Goal: Information Seeking & Learning: Check status

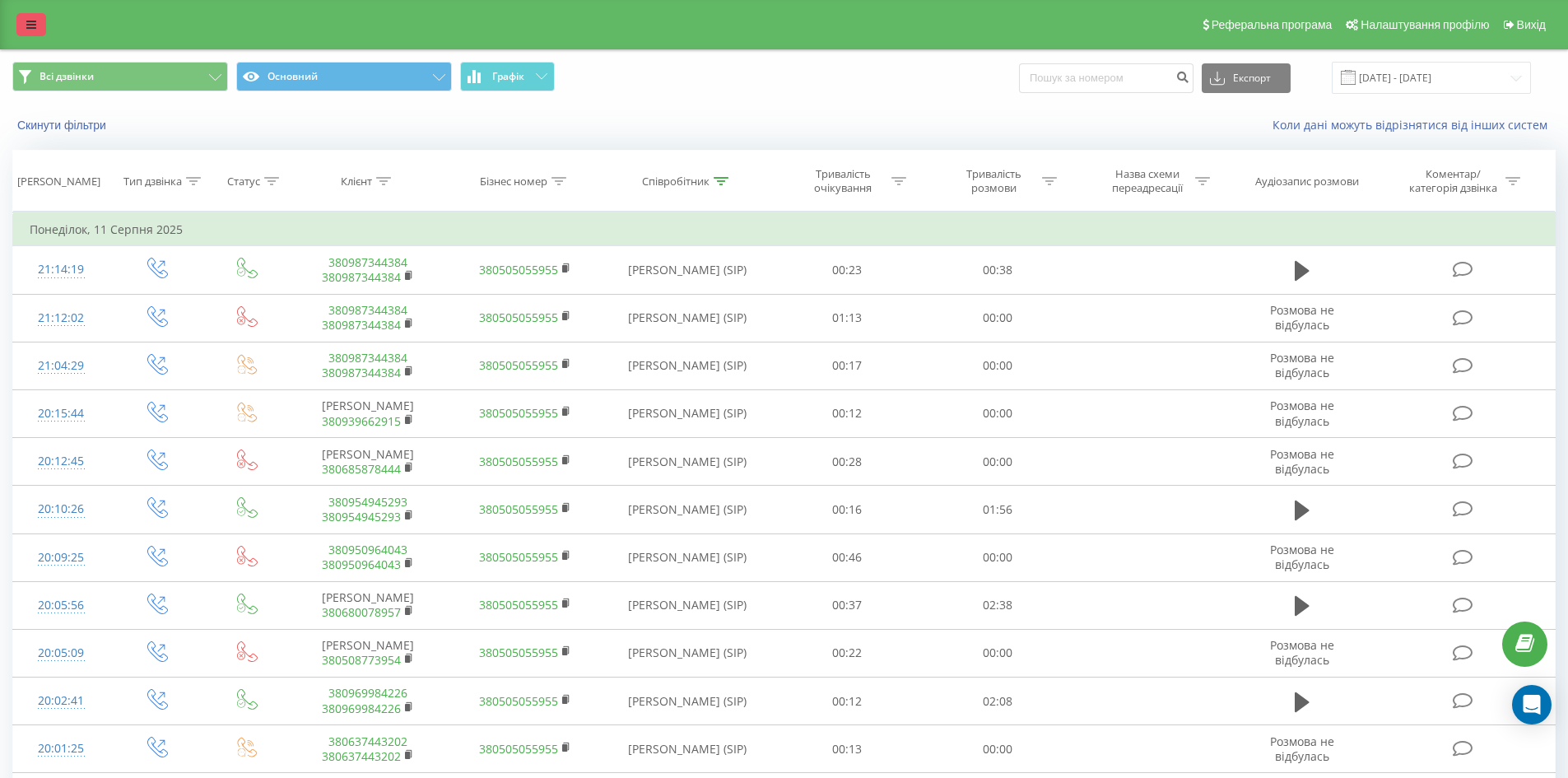
click at [41, 16] on link at bounding box center [30, 25] width 30 height 23
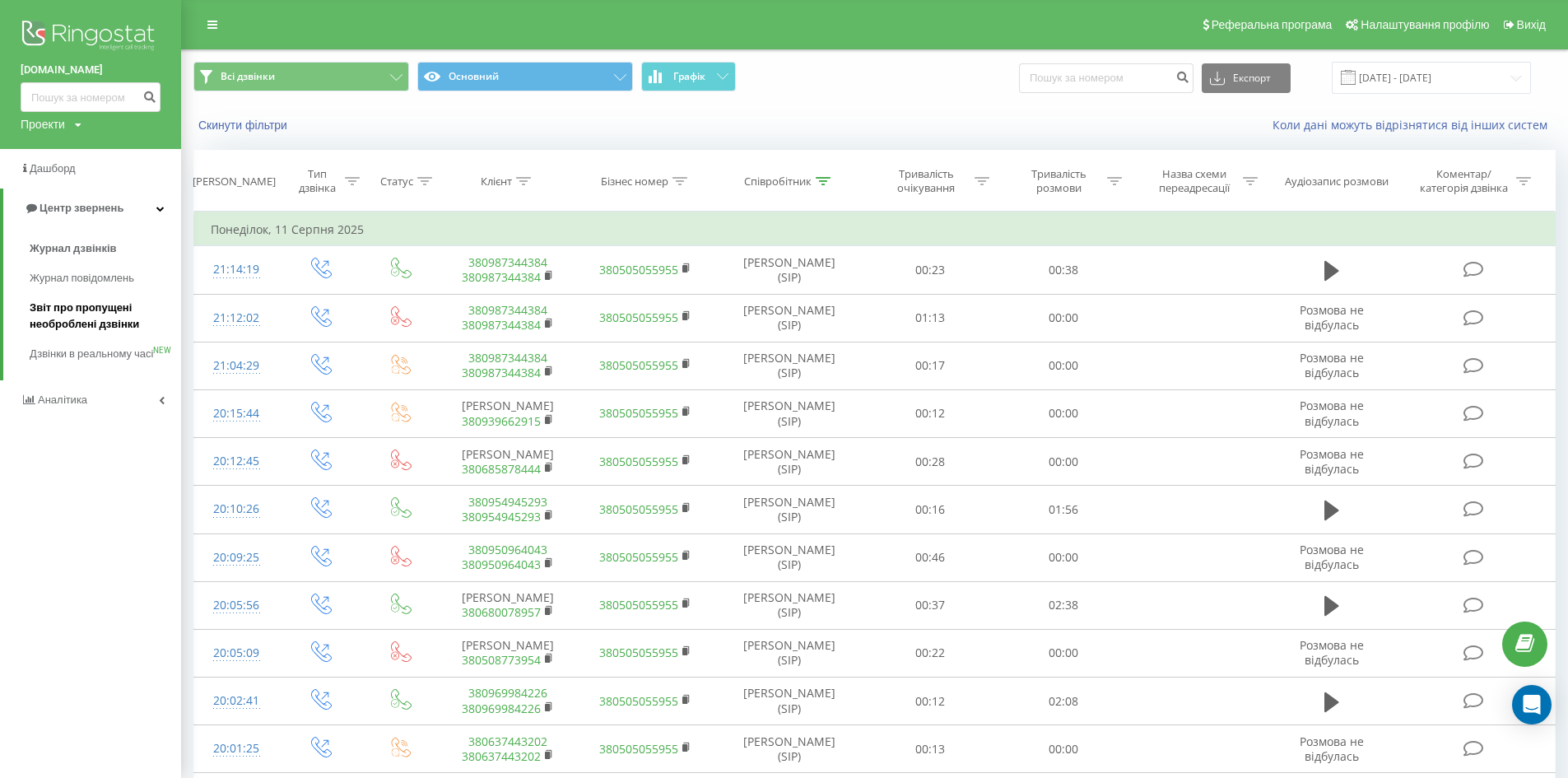
click at [73, 307] on span "Звіт про пропущені необроблені дзвінки" at bounding box center [101, 316] width 143 height 33
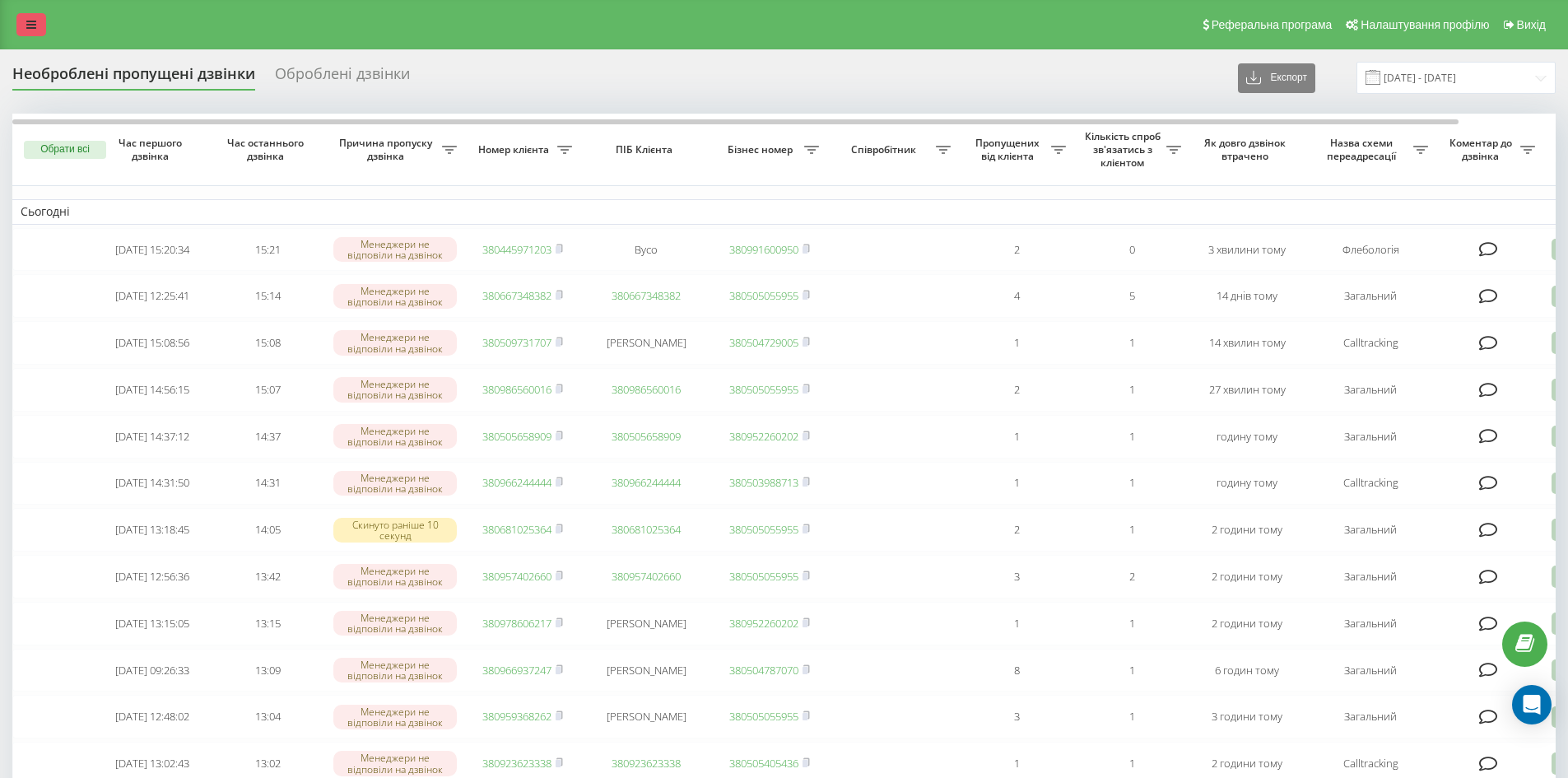
click at [36, 18] on link at bounding box center [30, 25] width 30 height 23
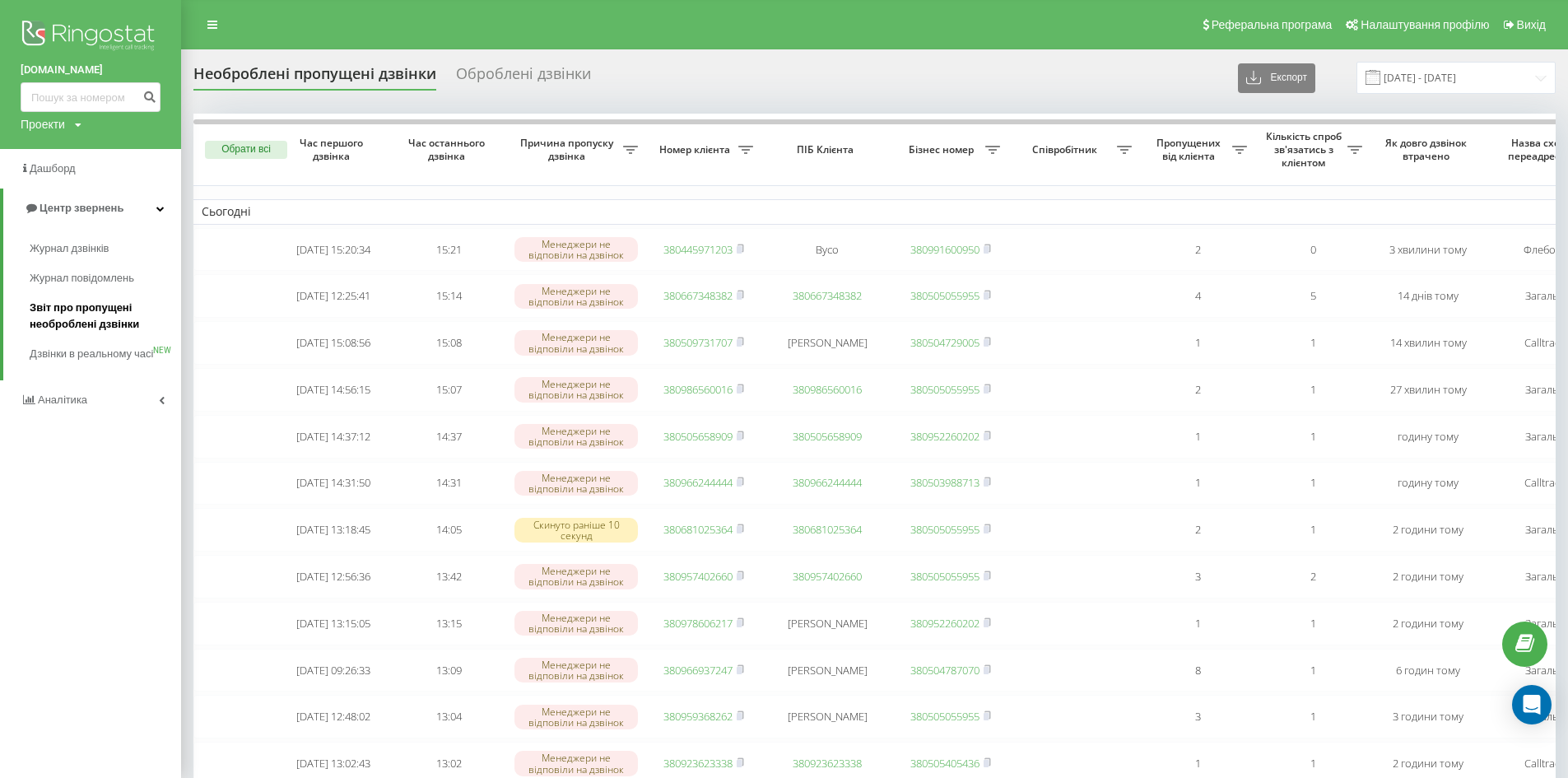
click at [59, 310] on span "Звіт про пропущені необроблені дзвінки" at bounding box center [101, 316] width 143 height 33
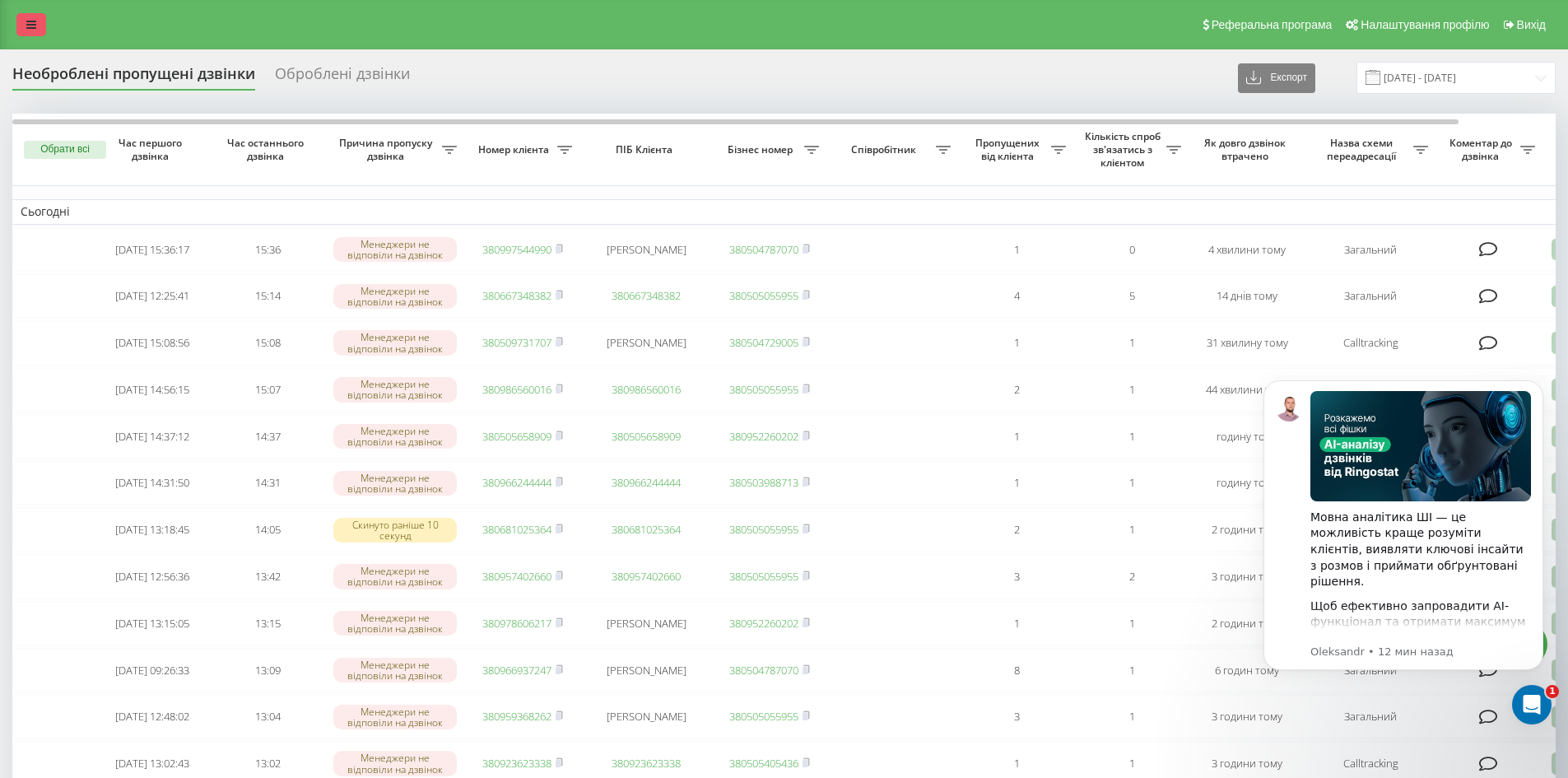
click at [25, 14] on link at bounding box center [30, 25] width 30 height 23
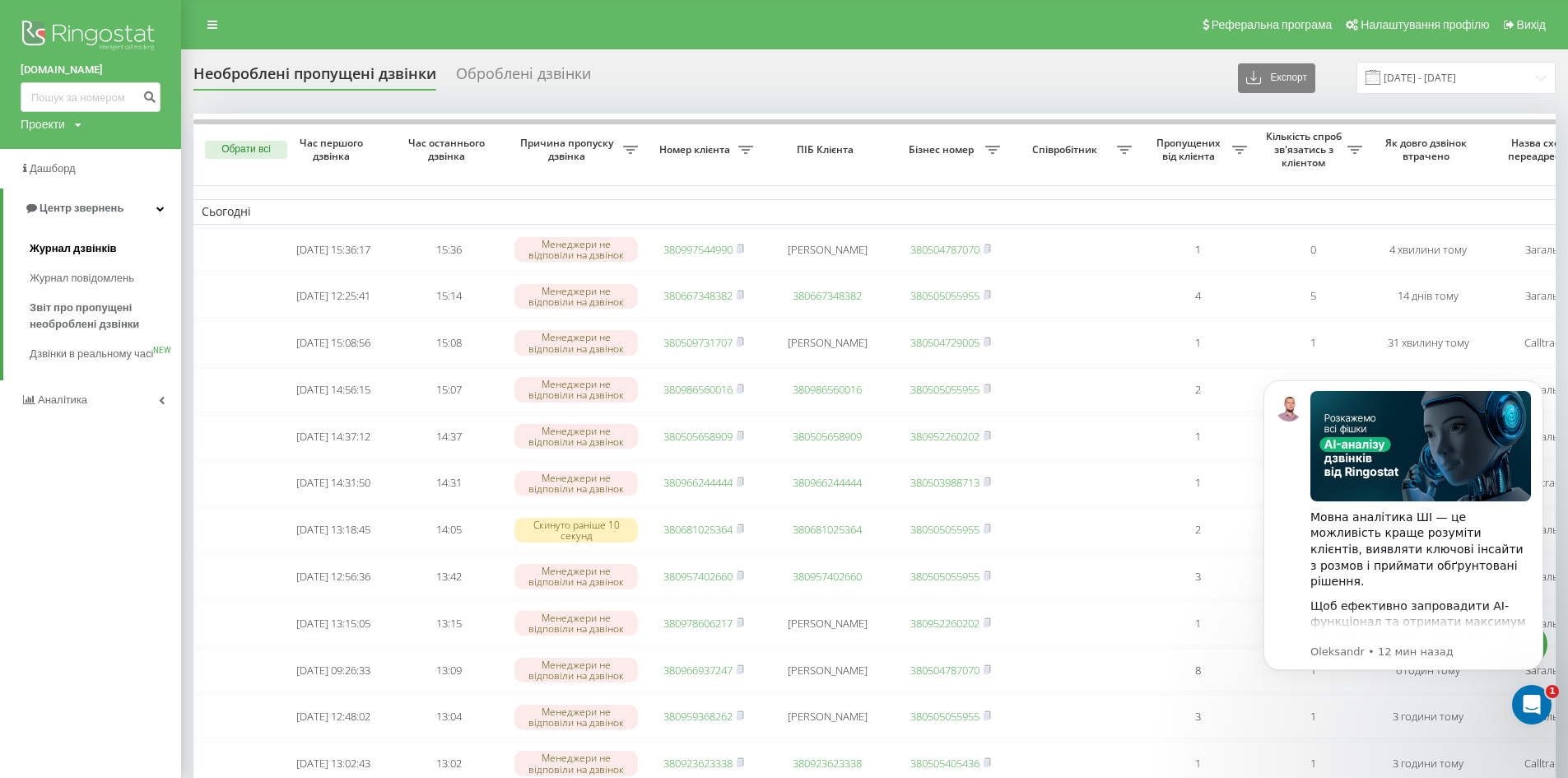
click at [53, 249] on span "Журнал дзвінків" at bounding box center [73, 248] width 87 height 16
click at [1532, 698] on icon "Открыть службу сообщений Intercom" at bounding box center [1530, 703] width 27 height 27
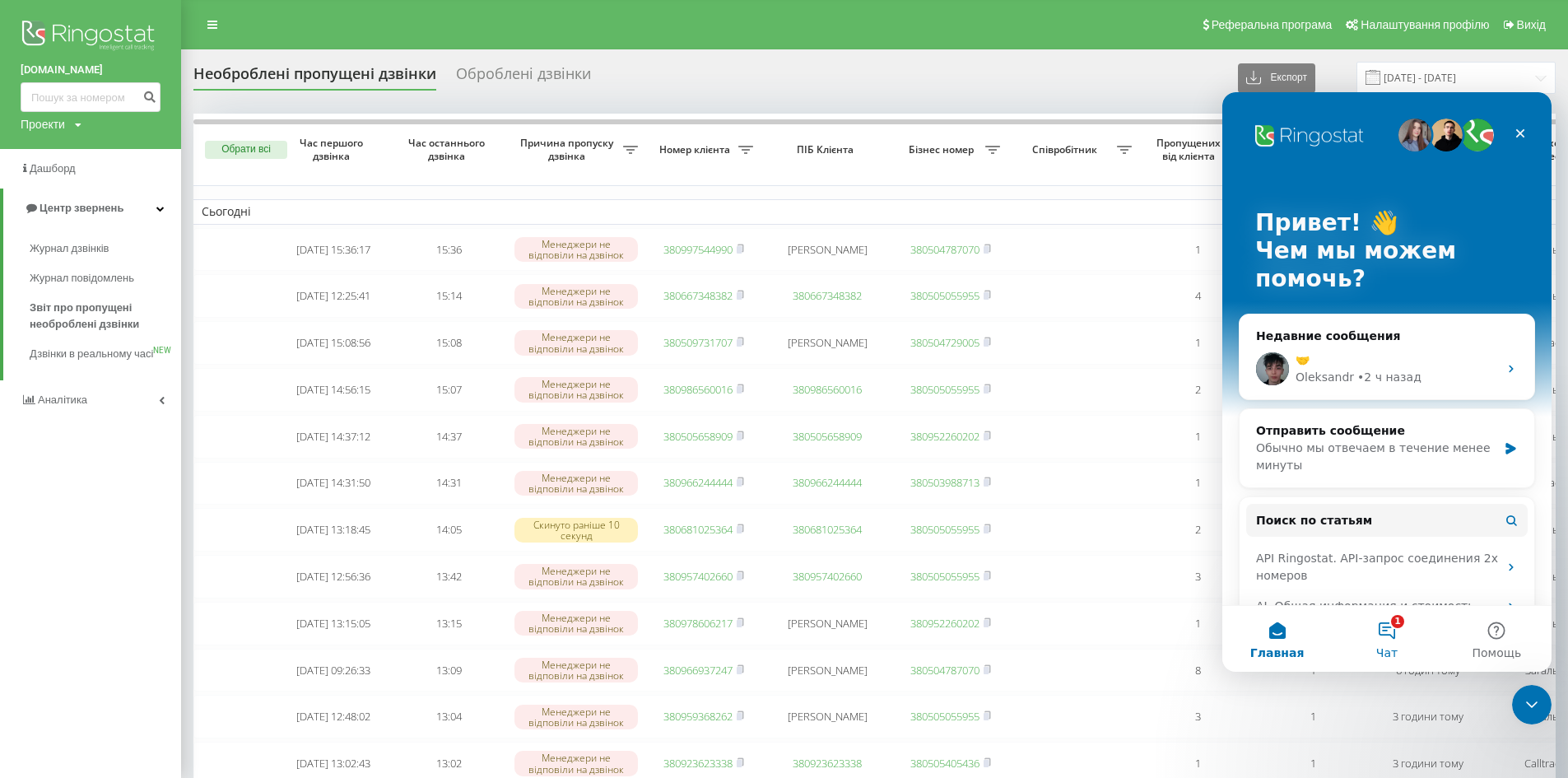
click at [1394, 640] on button "1 Чат" at bounding box center [1387, 639] width 110 height 66
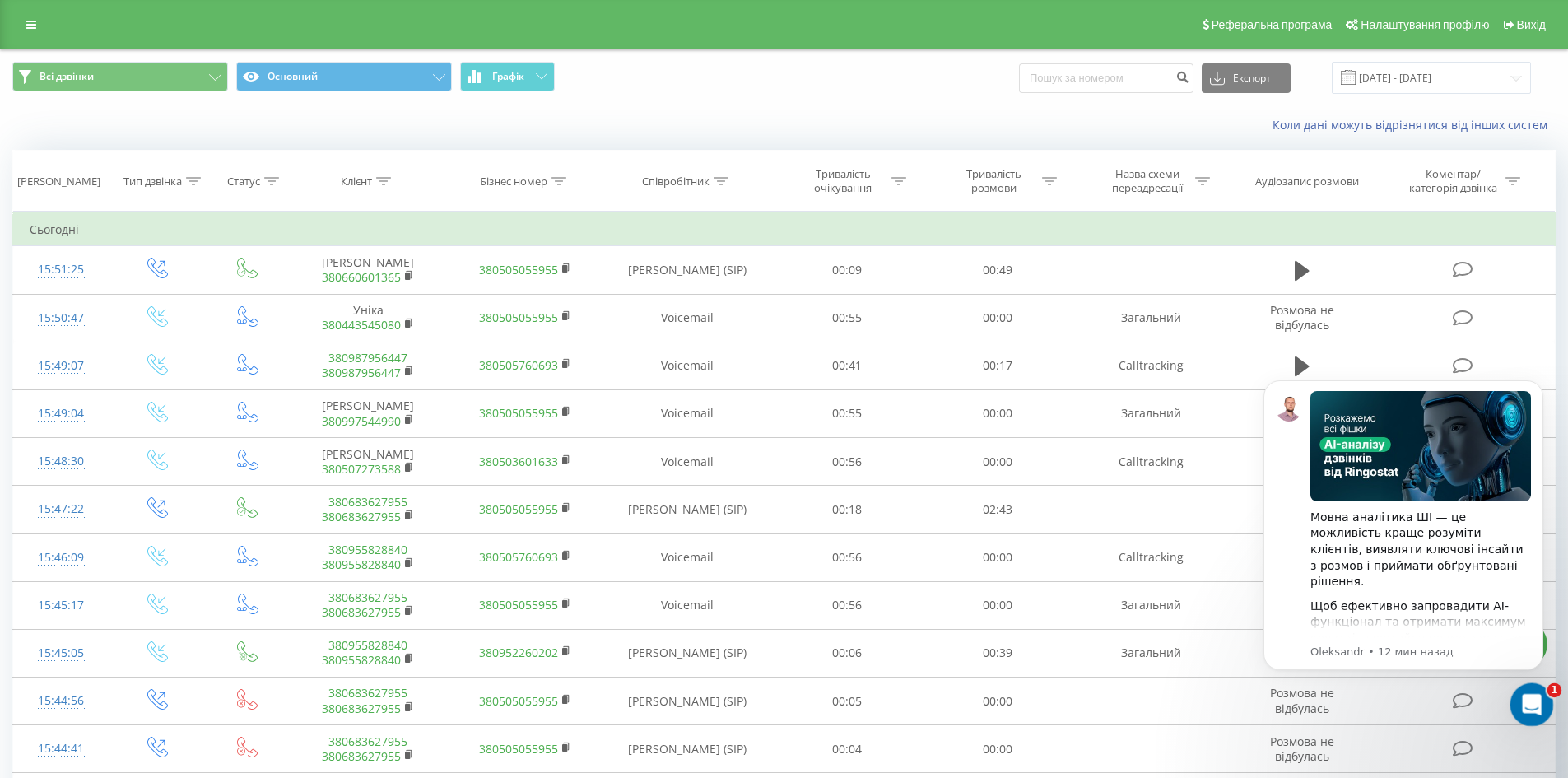
click at [1533, 694] on icon "Открыть службу сообщений Intercom" at bounding box center [1530, 703] width 27 height 27
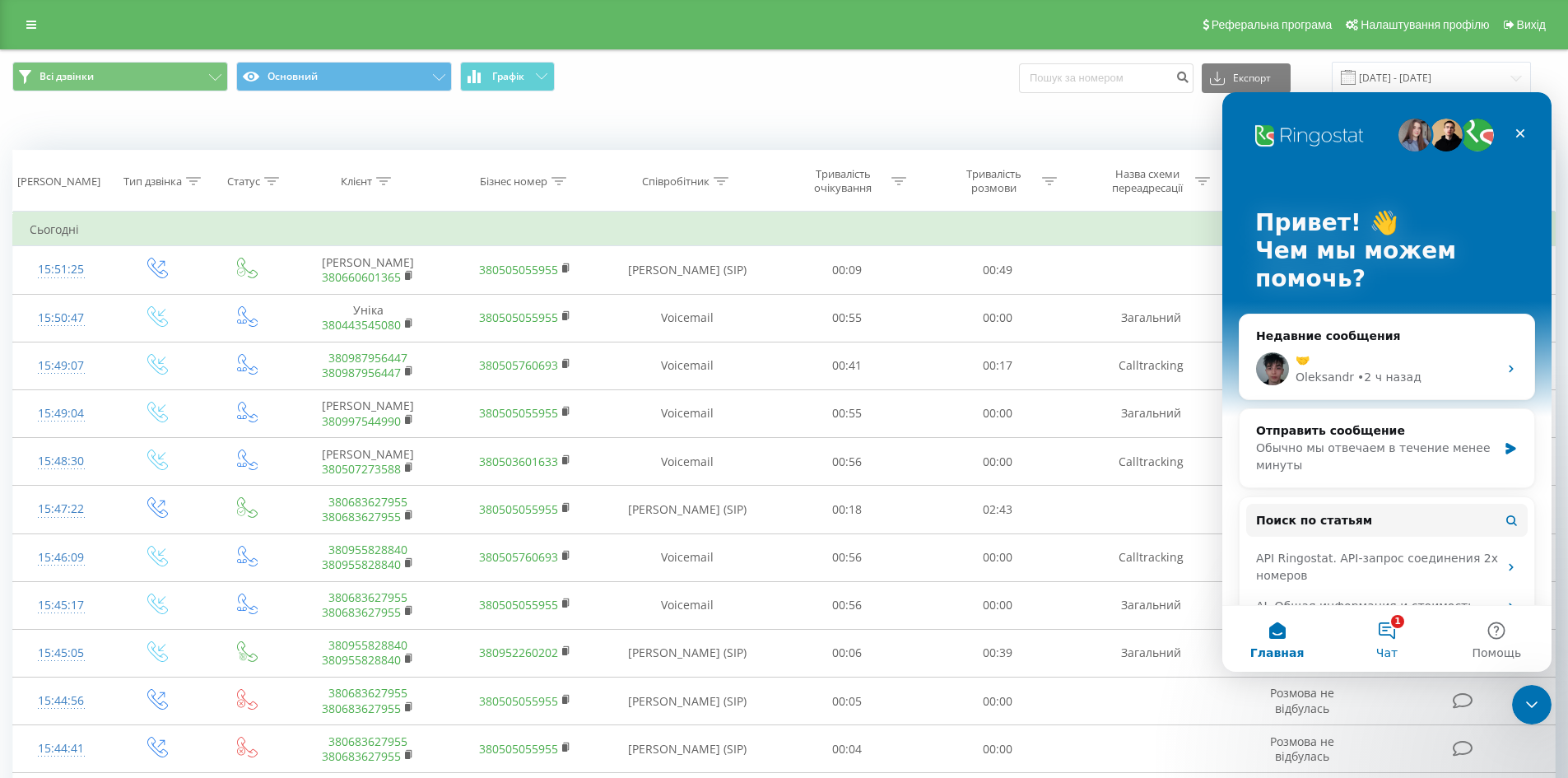
click at [1397, 634] on button "1 Чат" at bounding box center [1387, 639] width 110 height 66
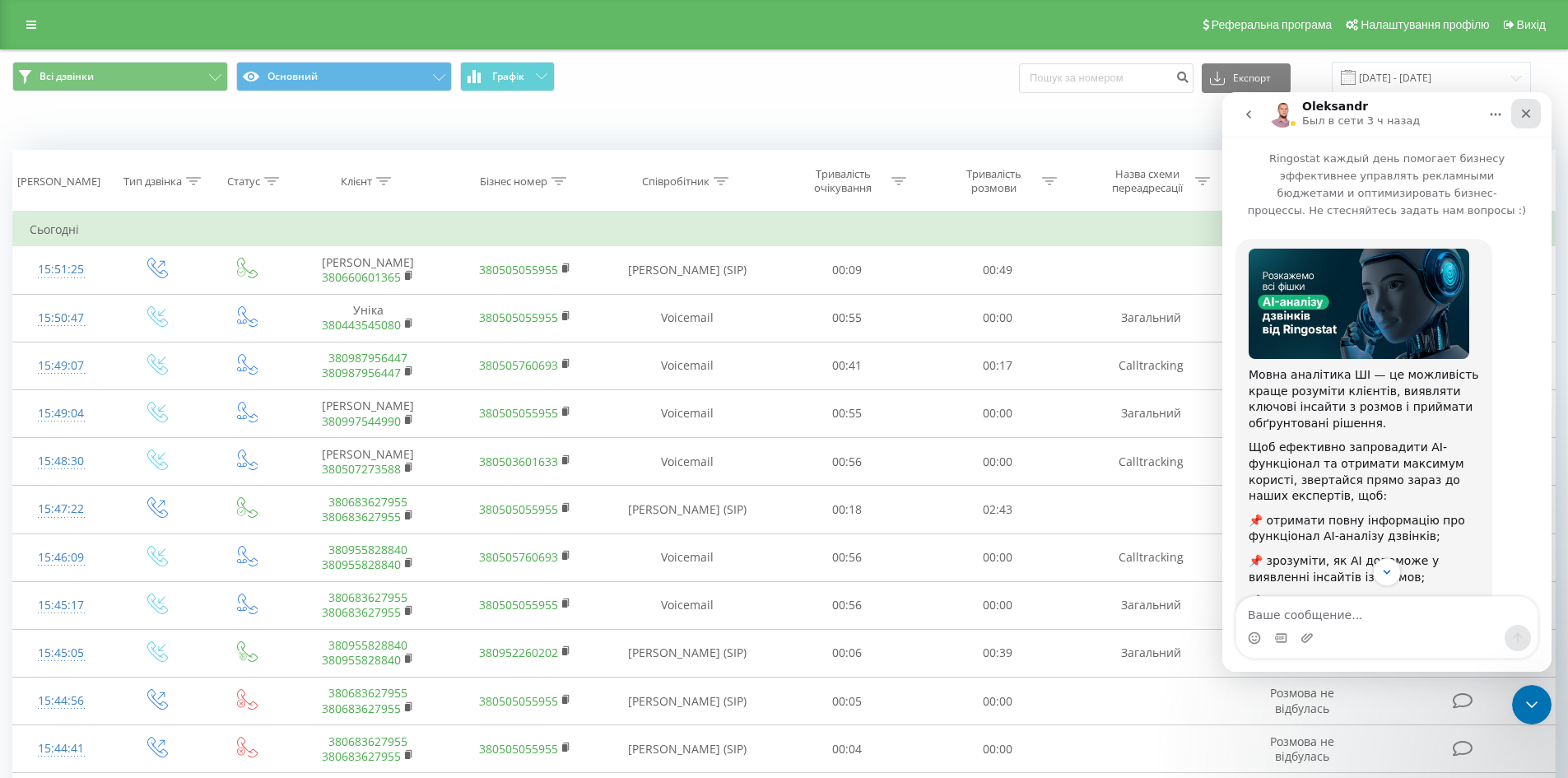
click at [1529, 114] on icon "Закрыть" at bounding box center [1527, 114] width 14 height 14
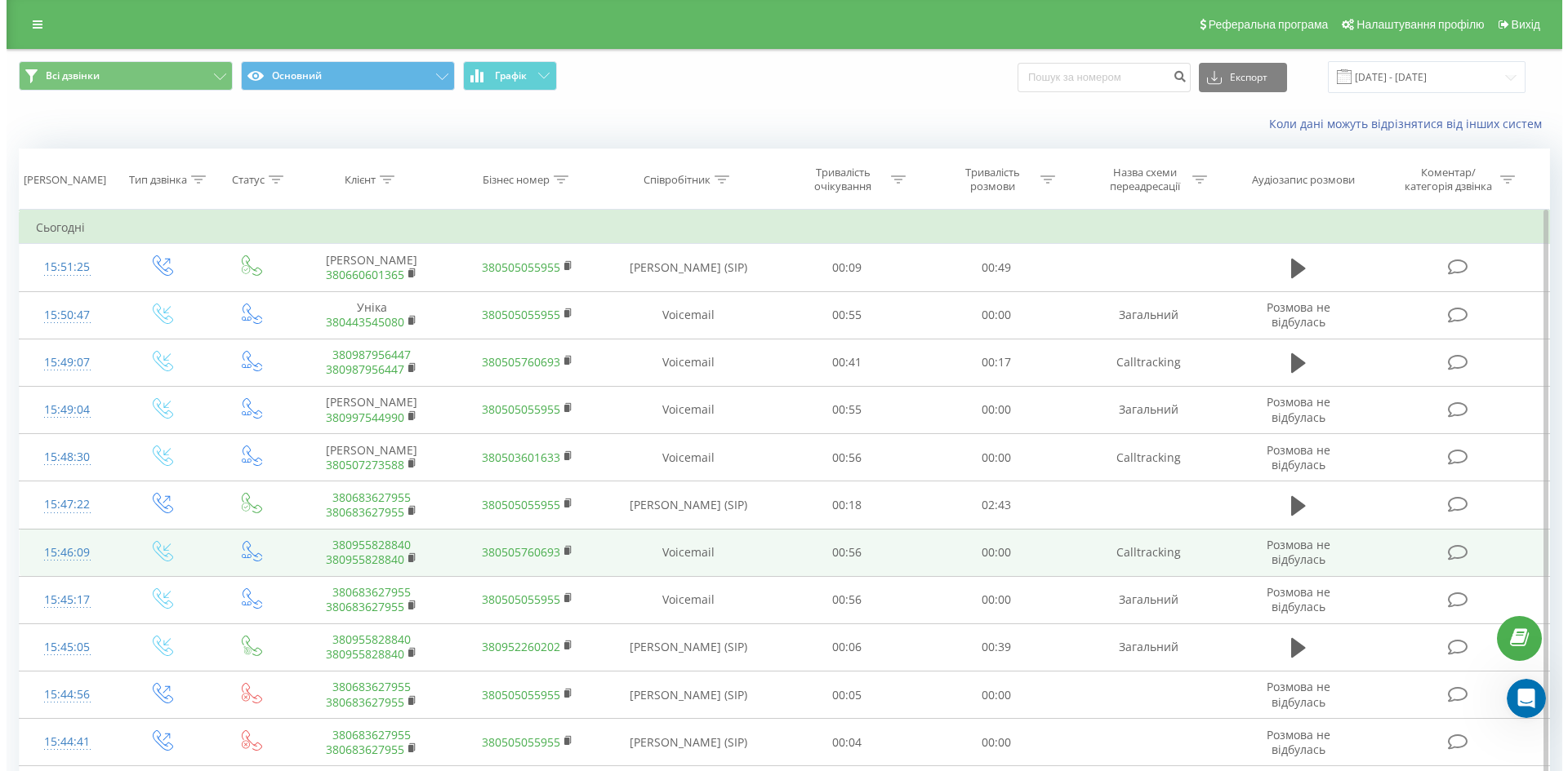
scroll to position [160, 0]
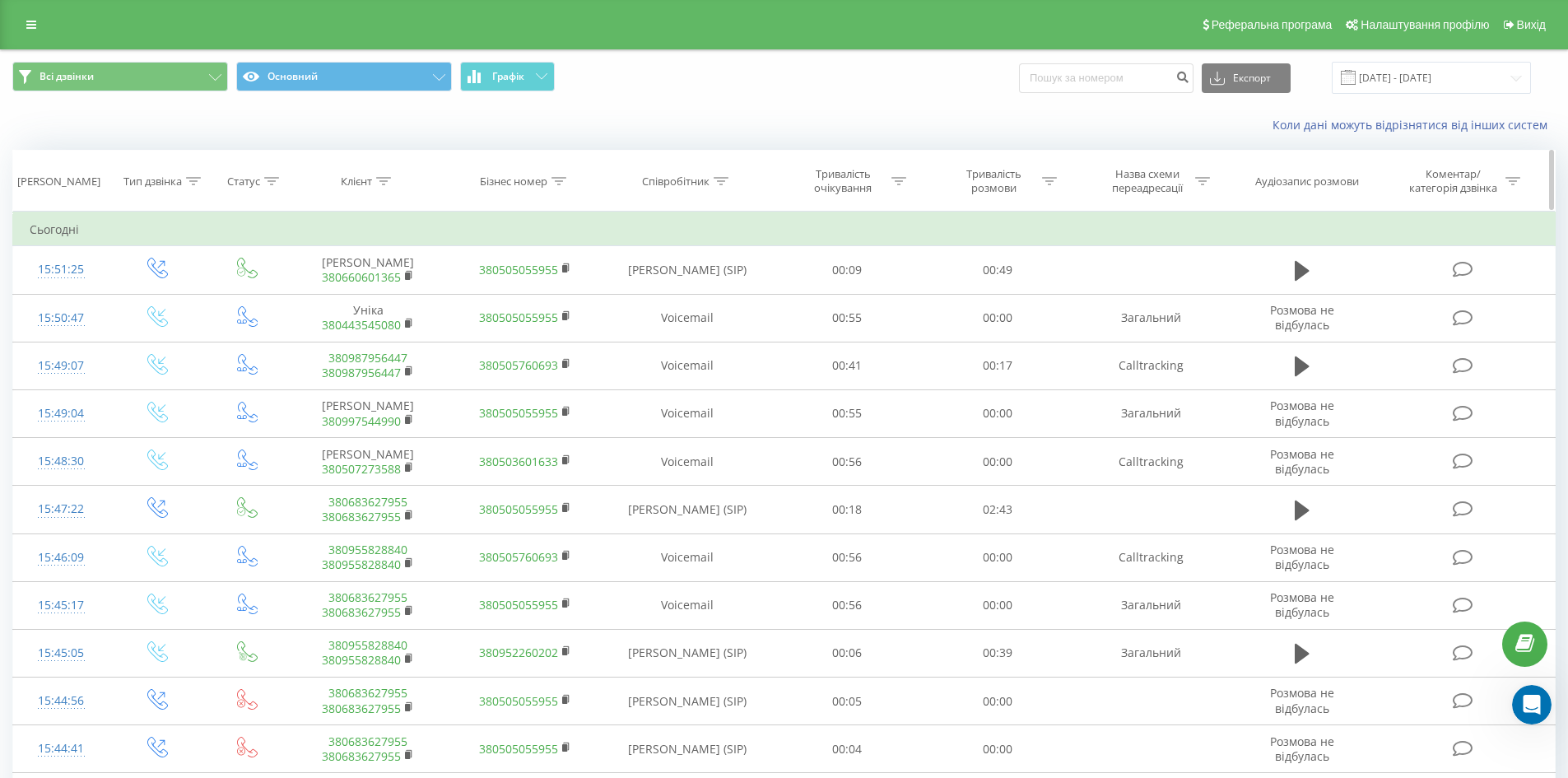
click at [717, 177] on icon at bounding box center [721, 181] width 15 height 8
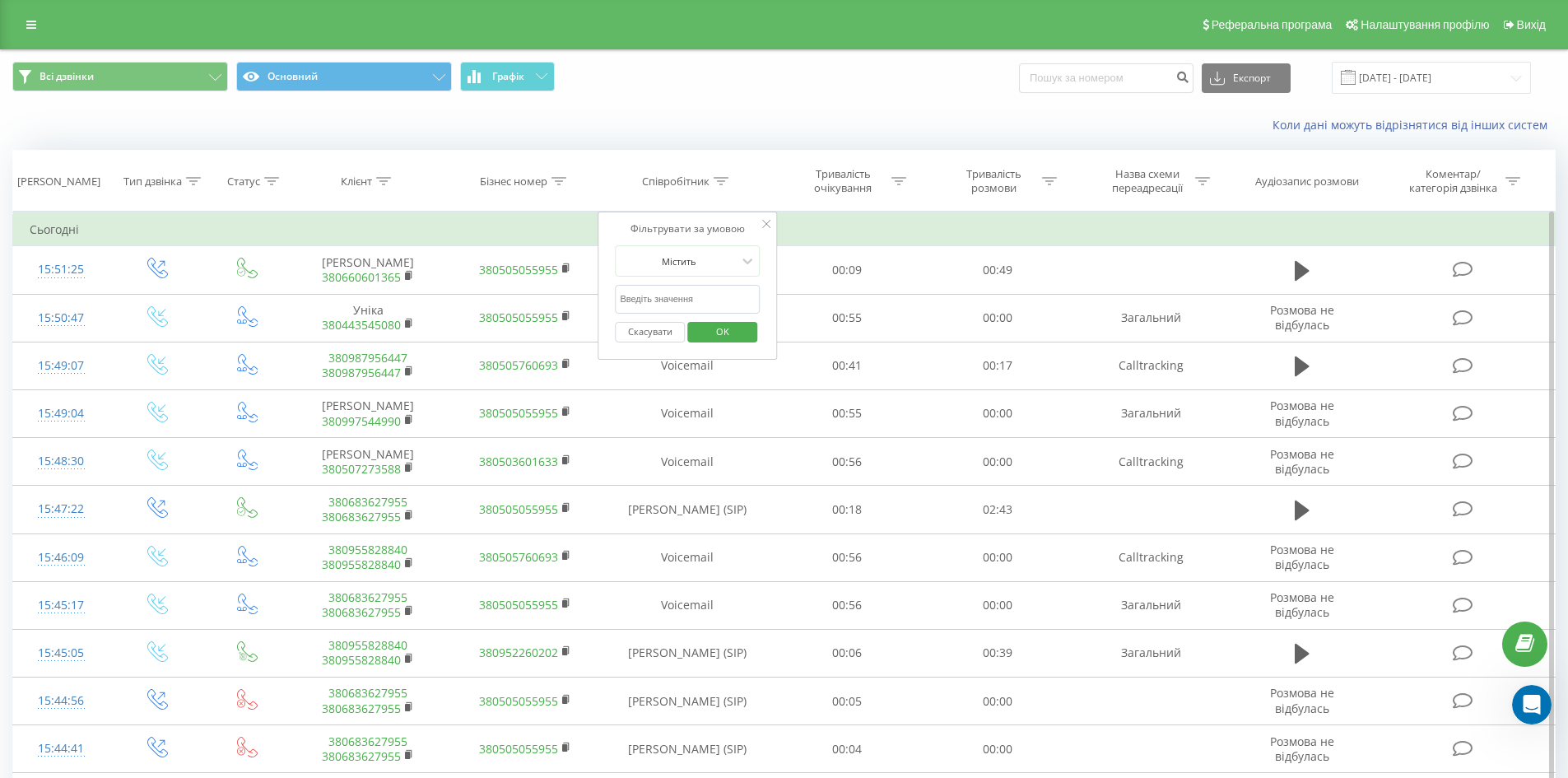
click at [715, 301] on input "text" at bounding box center [687, 299] width 145 height 29
type input "сухович"
click at [708, 331] on span "OK" at bounding box center [723, 331] width 46 height 25
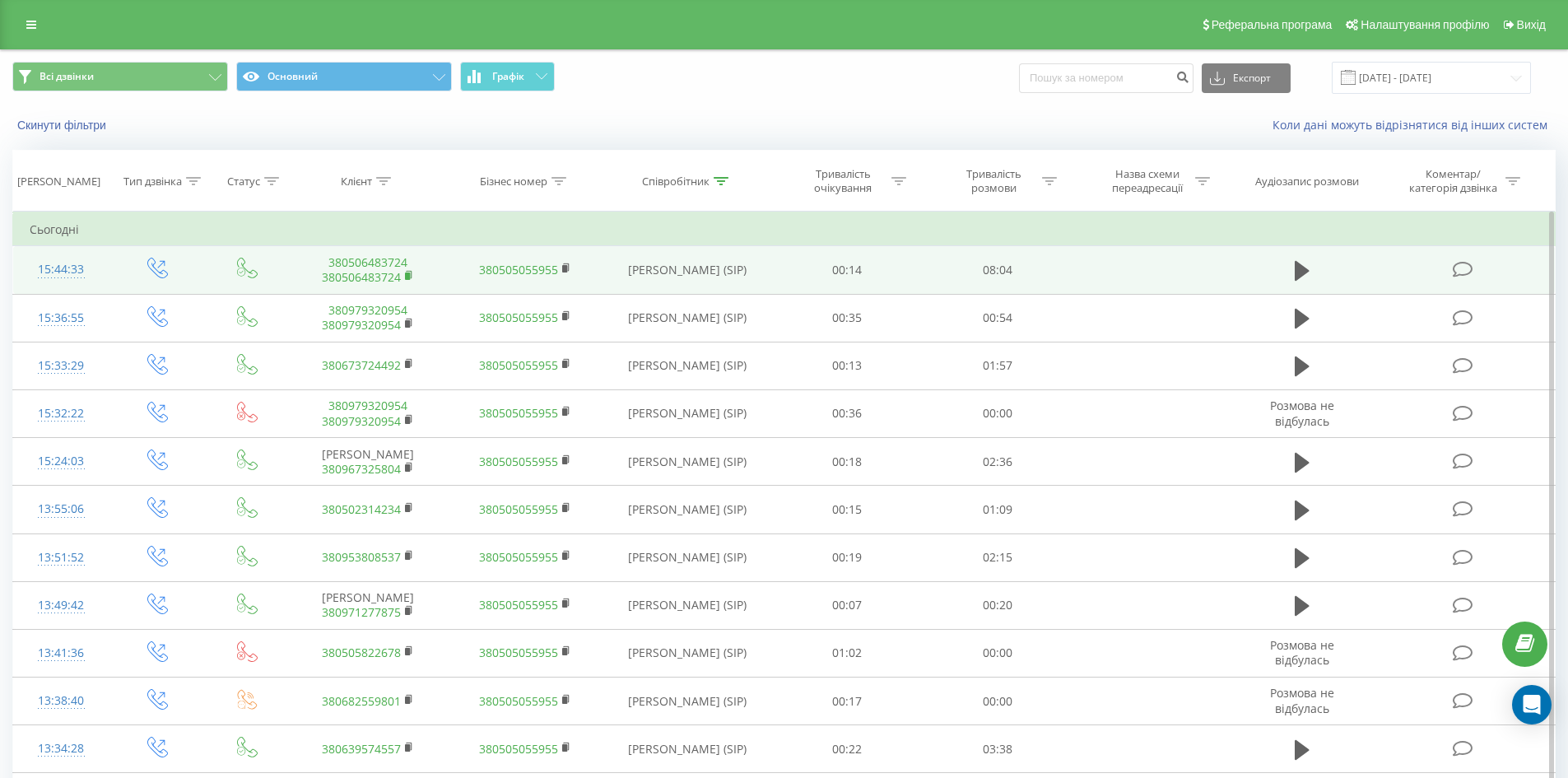
click at [406, 275] on rect at bounding box center [407, 276] width 5 height 8
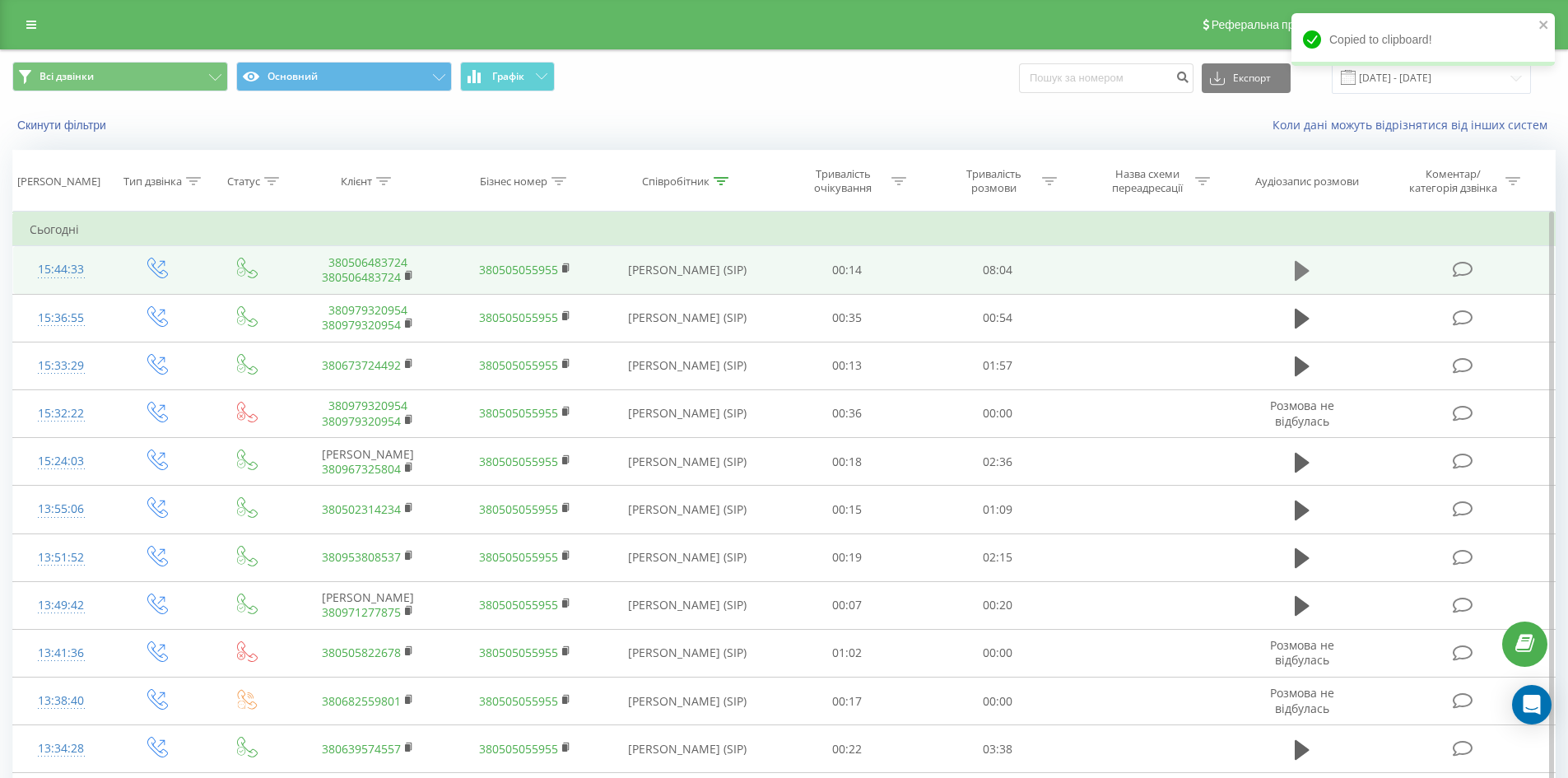
click at [1295, 262] on icon at bounding box center [1303, 271] width 15 height 19
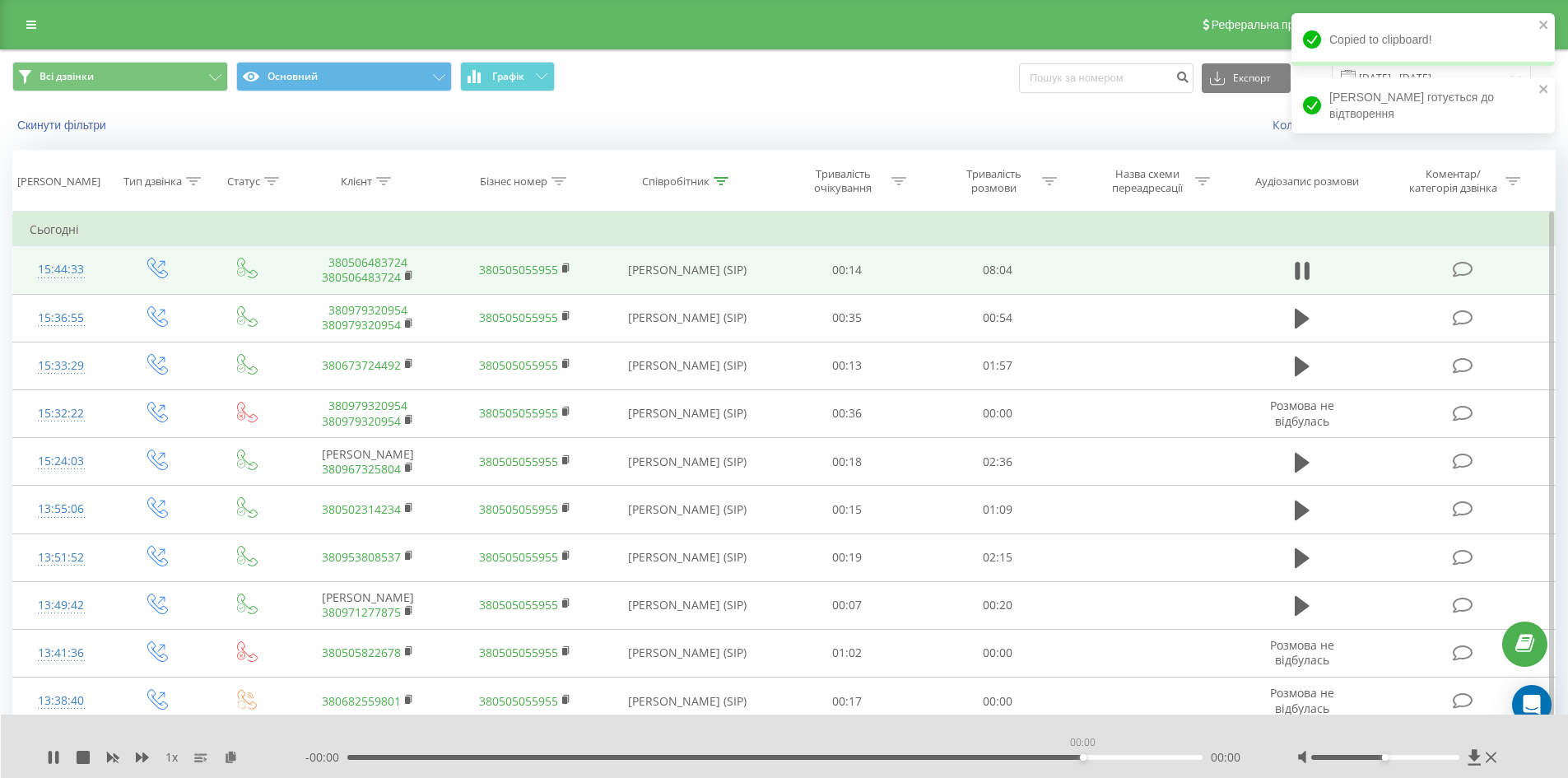
drag, startPoint x: 349, startPoint y: 757, endPoint x: 1082, endPoint y: 776, distance: 733.2
click at [1082, 776] on div "1 x - 00:00 00:00 00:00" at bounding box center [784, 746] width 1568 height 63
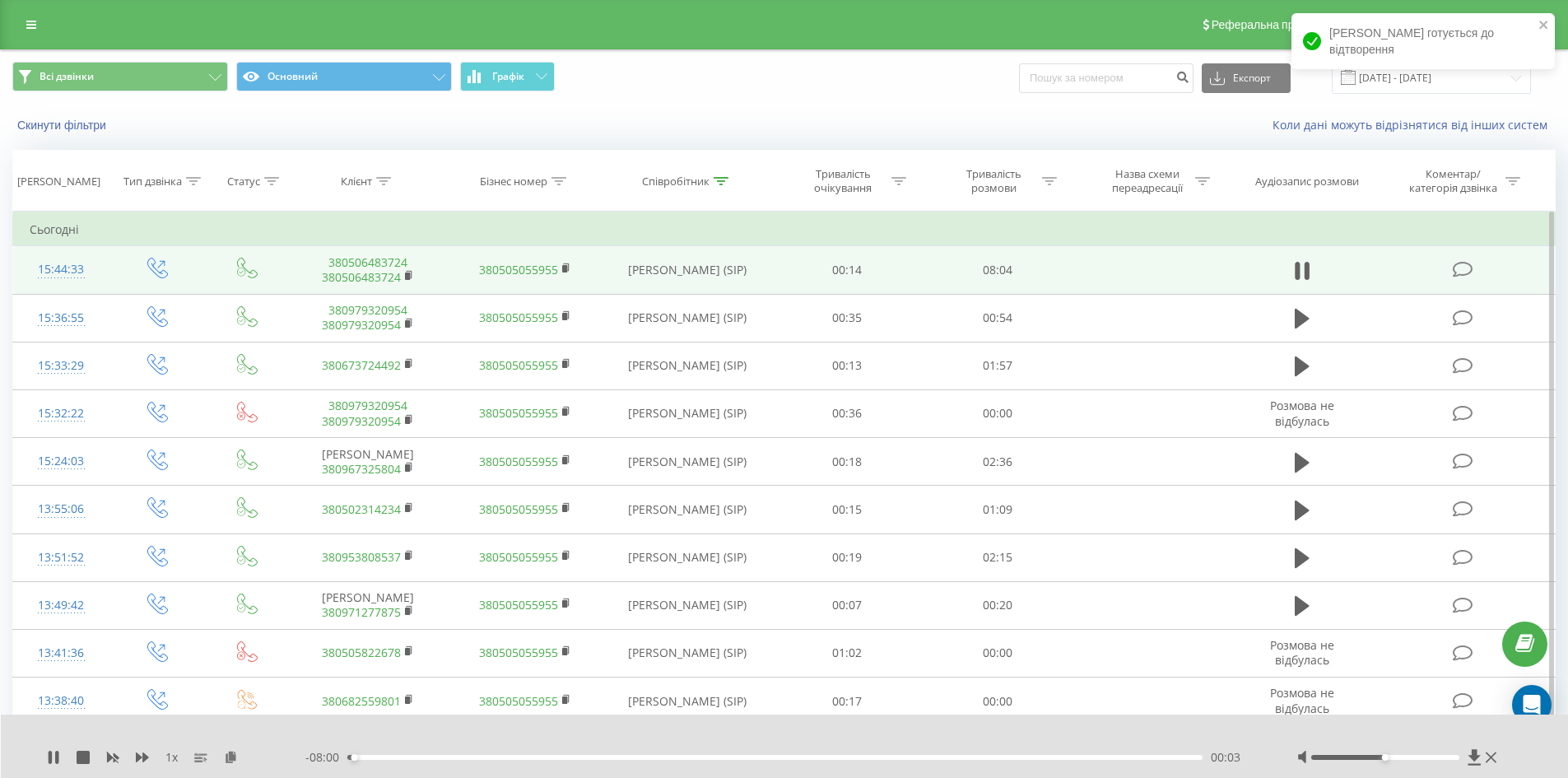
click at [1002, 760] on div "- 08:00 00:03 00:03" at bounding box center [780, 757] width 951 height 16
click at [1033, 759] on div "00:04" at bounding box center [775, 758] width 856 height 5
click at [1023, 757] on div "00:00" at bounding box center [775, 758] width 856 height 5
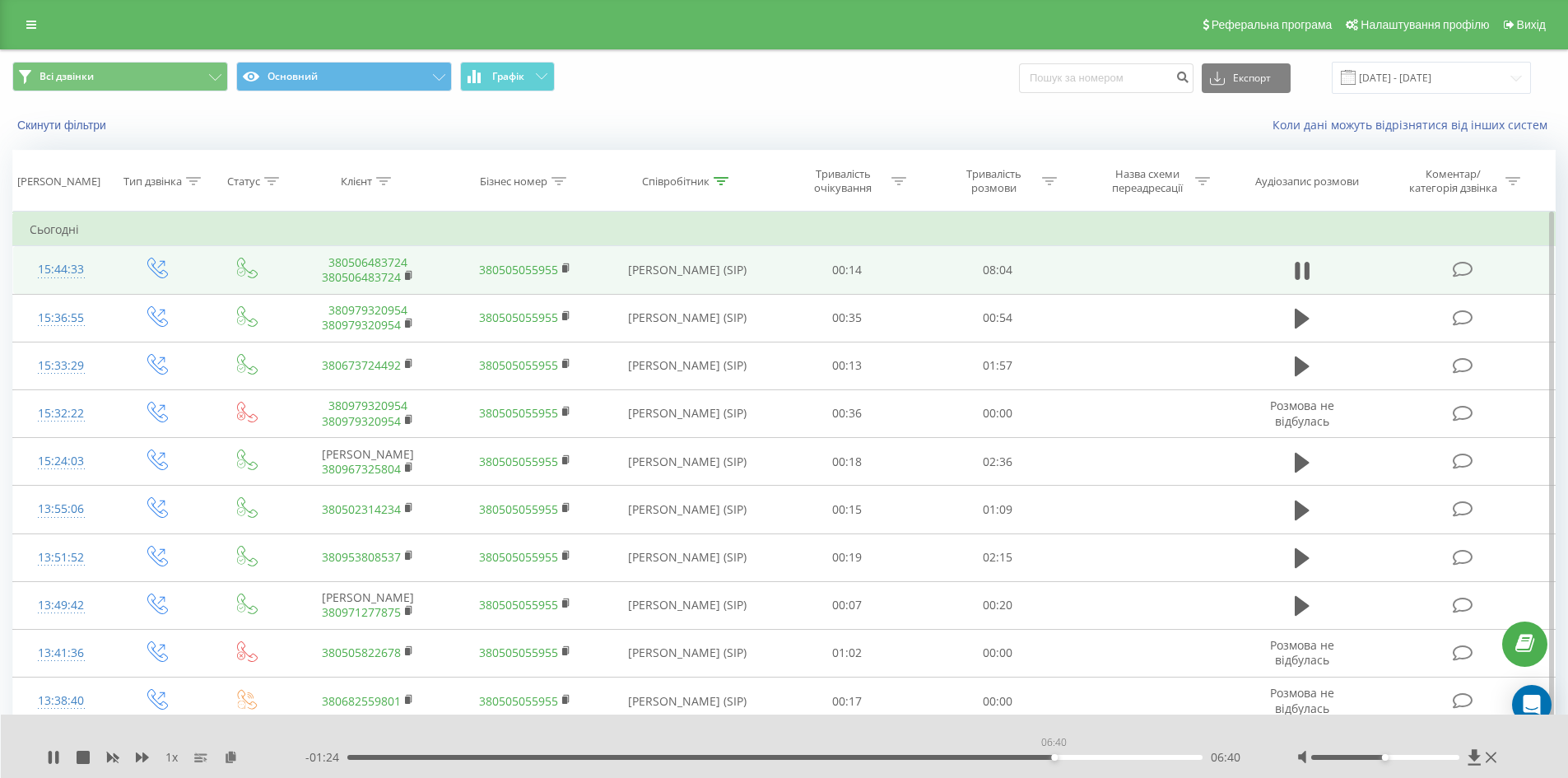
click at [1054, 756] on div "06:40" at bounding box center [775, 758] width 856 height 5
click at [1088, 755] on div "06:59" at bounding box center [775, 758] width 856 height 5
click at [1124, 757] on div "07:20" at bounding box center [775, 758] width 856 height 5
click at [1164, 757] on div "07:44" at bounding box center [1167, 758] width 7 height 7
click at [1158, 756] on div "07:39" at bounding box center [775, 758] width 856 height 5
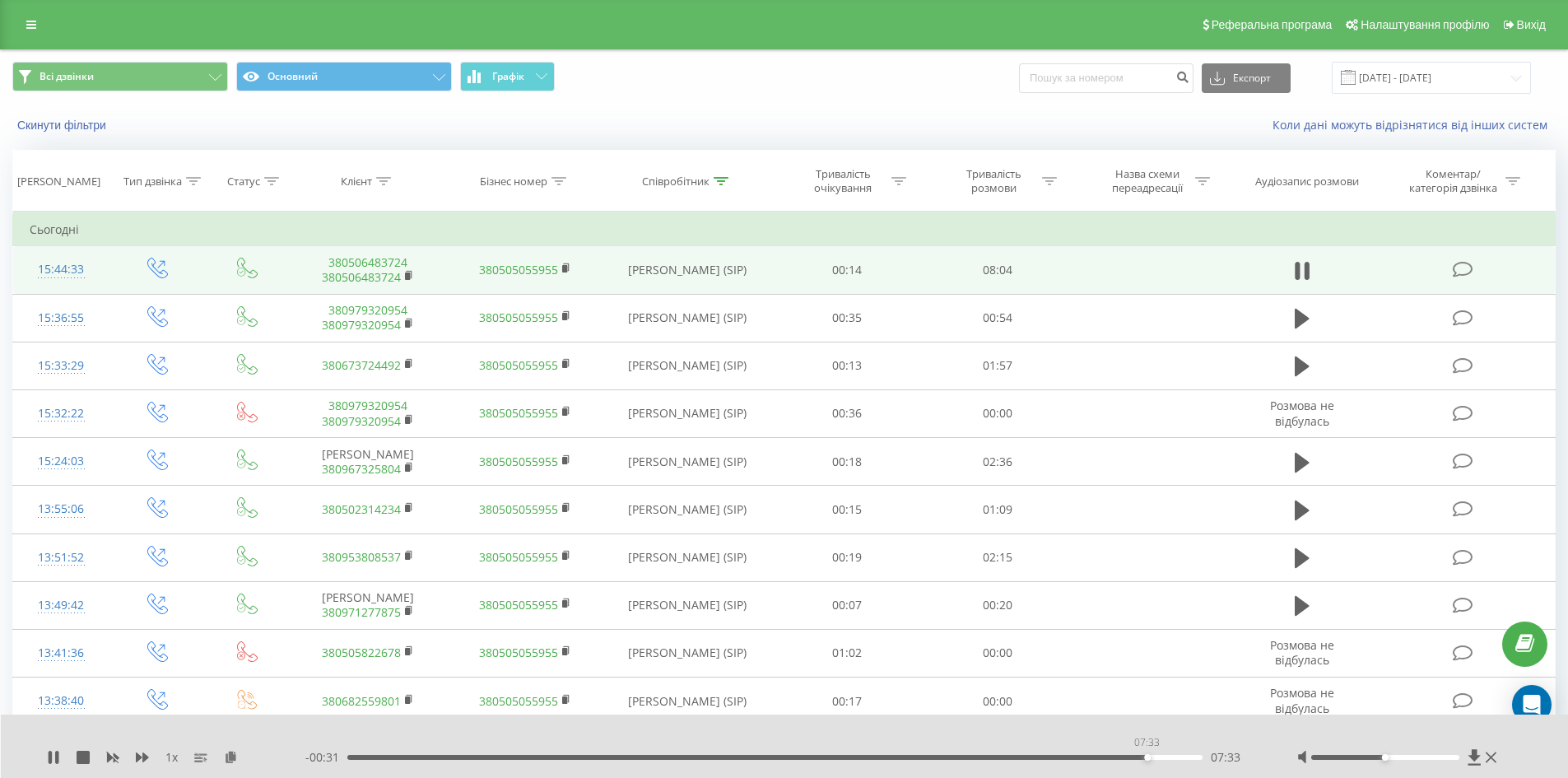
click at [1147, 757] on div "07:33" at bounding box center [775, 758] width 856 height 5
click at [1114, 79] on input at bounding box center [1106, 78] width 174 height 30
paste input "0500816647"
type input "0500816647"
click at [1189, 79] on icon "submit" at bounding box center [1183, 75] width 14 height 10
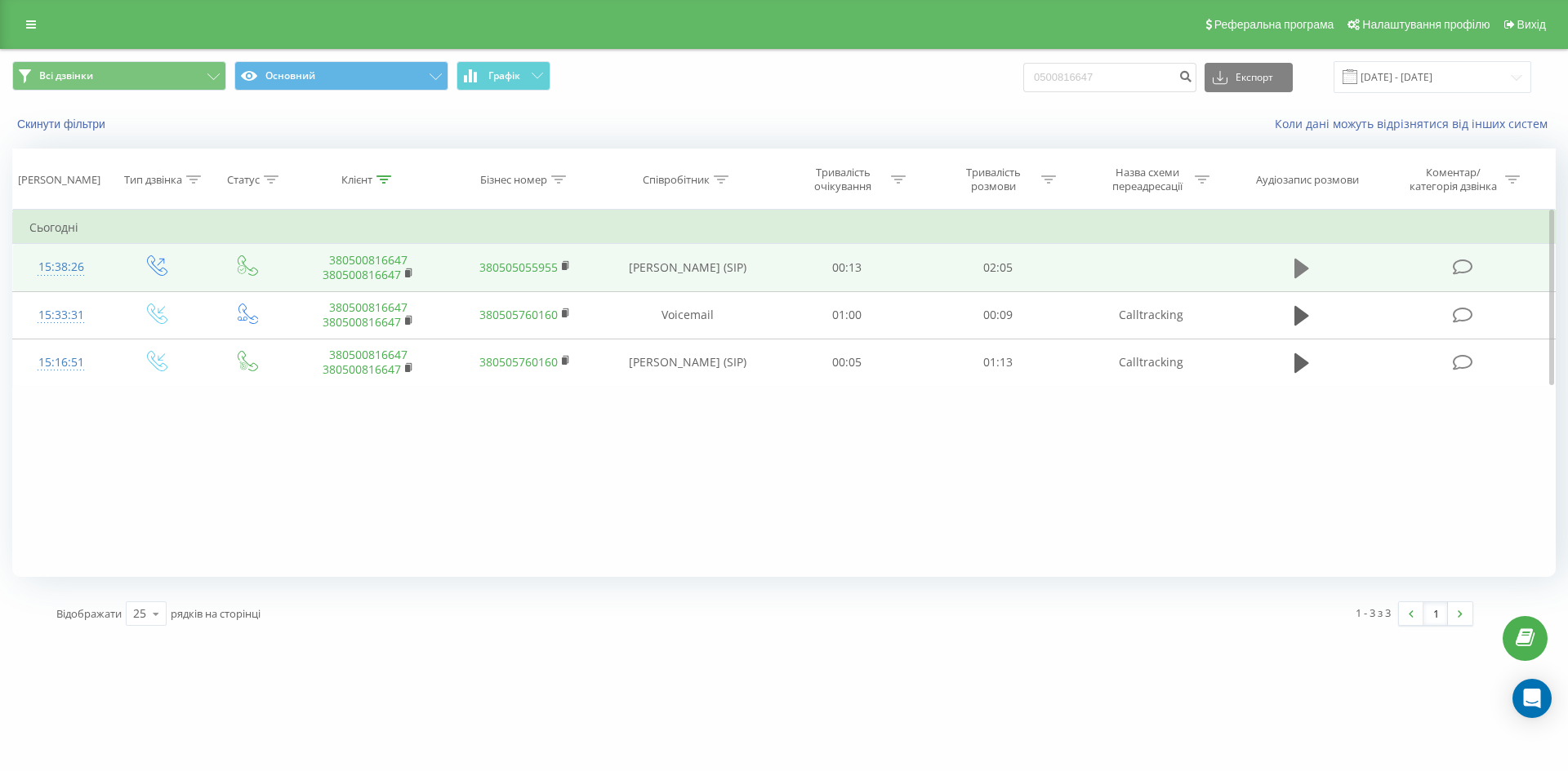
click at [1301, 272] on icon at bounding box center [1302, 268] width 15 height 19
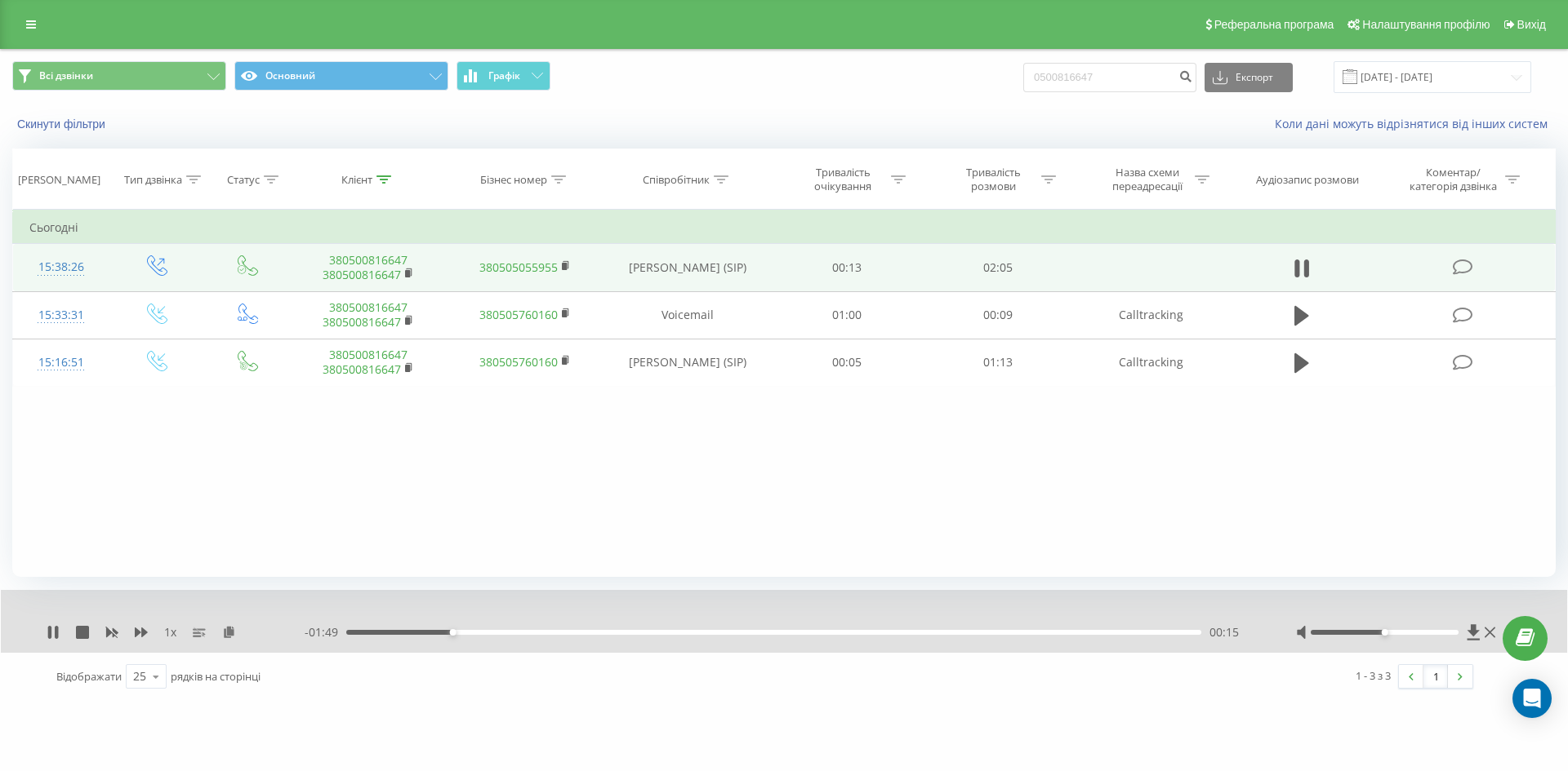
click at [500, 634] on div "00:15" at bounding box center [774, 633] width 855 height 5
click at [553, 633] on div "00:22" at bounding box center [774, 633] width 855 height 5
click at [667, 634] on div "00:30" at bounding box center [774, 633] width 855 height 5
click at [772, 633] on div "00:47" at bounding box center [774, 633] width 855 height 5
click at [906, 637] on div "- 01:02 01:02 01:02" at bounding box center [780, 632] width 951 height 16
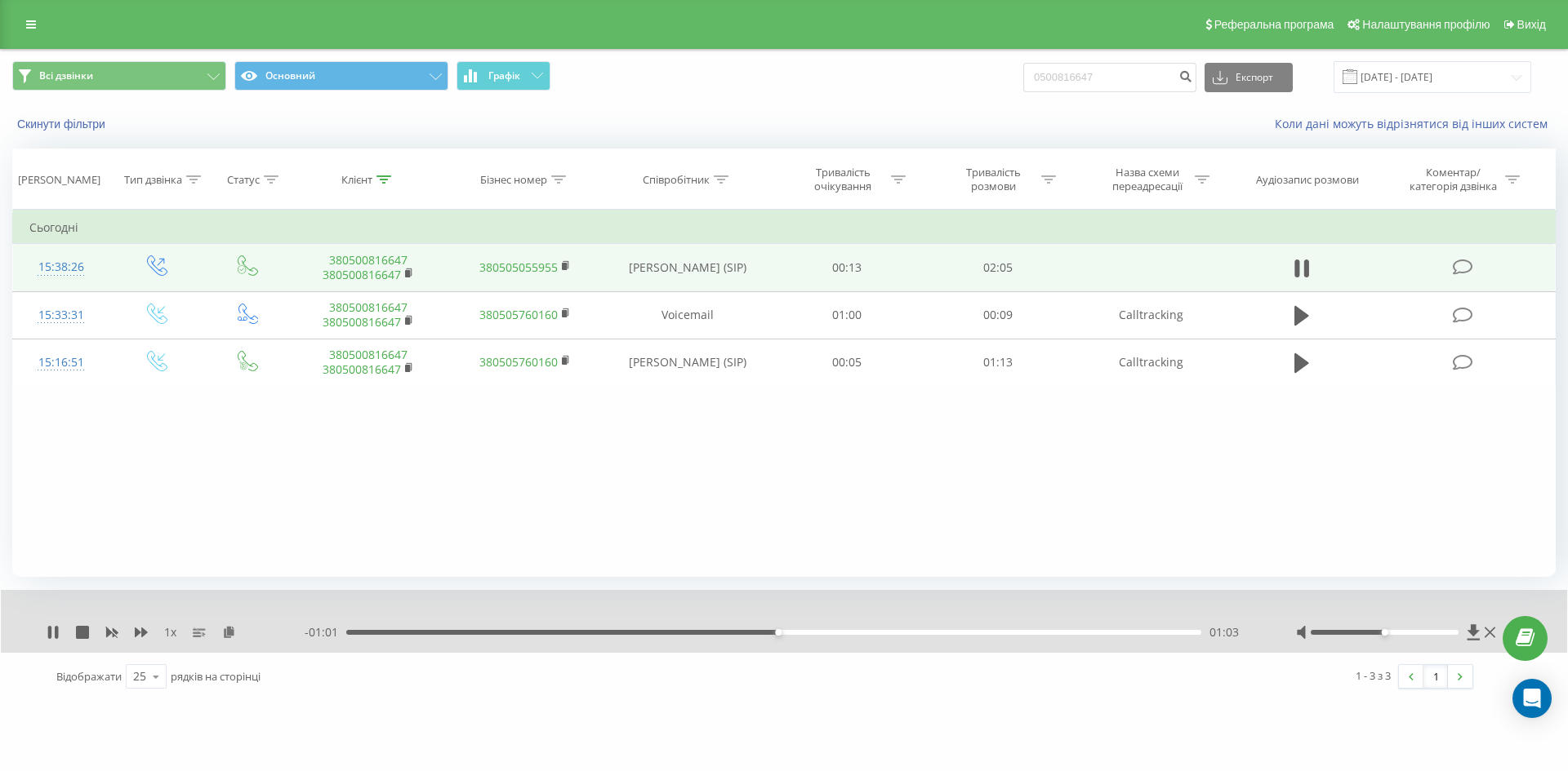
click at [923, 632] on div "01:03" at bounding box center [774, 633] width 855 height 5
click at [999, 636] on div "- 00:39 01:25 01:25" at bounding box center [780, 632] width 951 height 16
click at [1010, 635] on div "01:37" at bounding box center [774, 633] width 855 height 5
click at [1301, 267] on icon at bounding box center [1302, 268] width 15 height 23
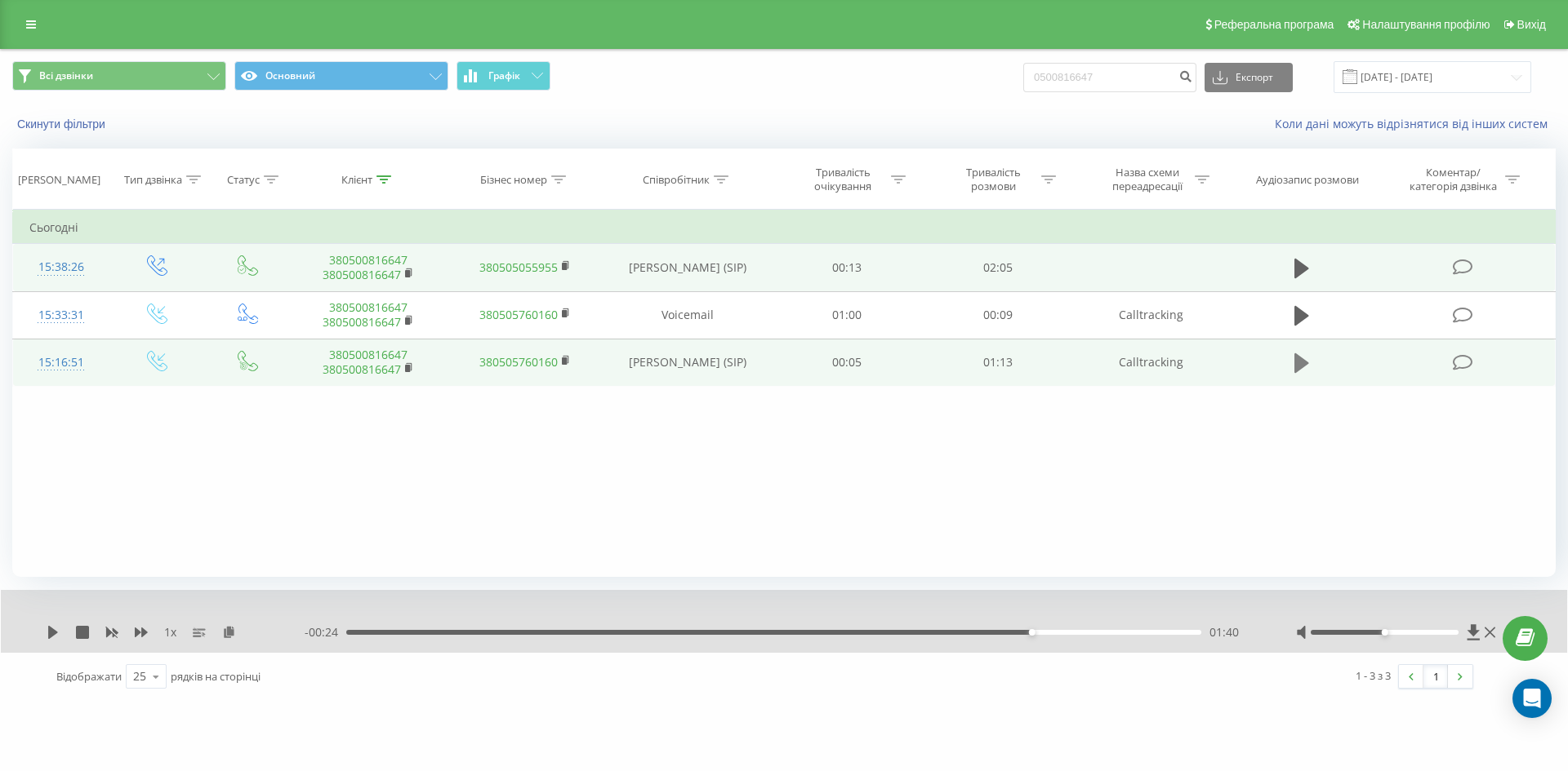
click at [1300, 364] on icon at bounding box center [1302, 363] width 15 height 19
click at [409, 636] on div "- 01:13 00:00 00:00" at bounding box center [780, 632] width 951 height 16
click at [479, 629] on div "- 01:12 00:01 00:01" at bounding box center [780, 632] width 951 height 16
click at [485, 635] on div "00:12" at bounding box center [774, 633] width 855 height 5
click at [689, 632] on div "00:12" at bounding box center [774, 633] width 855 height 5
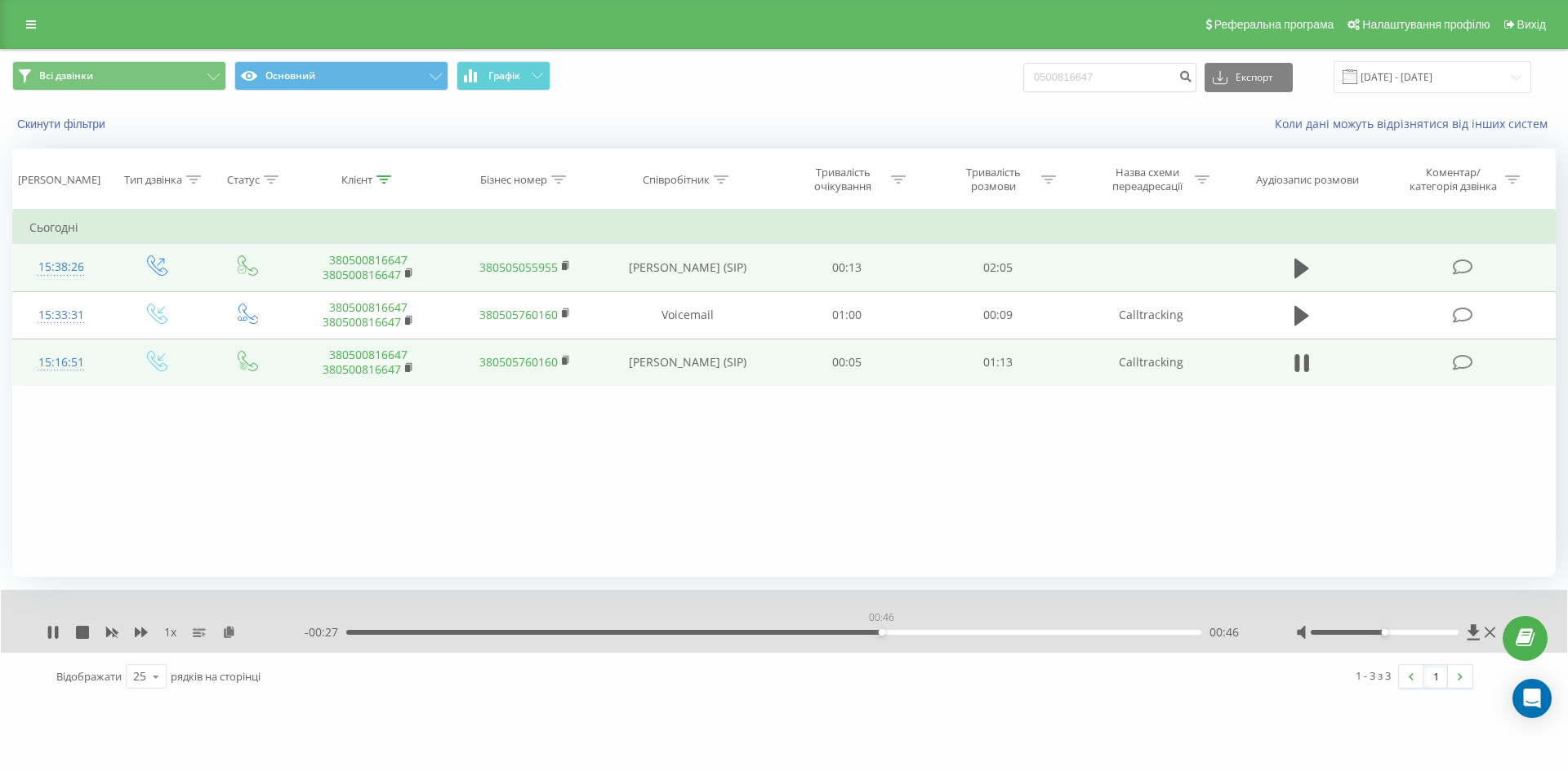
click at [881, 633] on div "00:46" at bounding box center [774, 633] width 855 height 5
click at [941, 634] on div "00:51" at bounding box center [774, 633] width 855 height 5
click at [39, 22] on link at bounding box center [30, 24] width 29 height 23
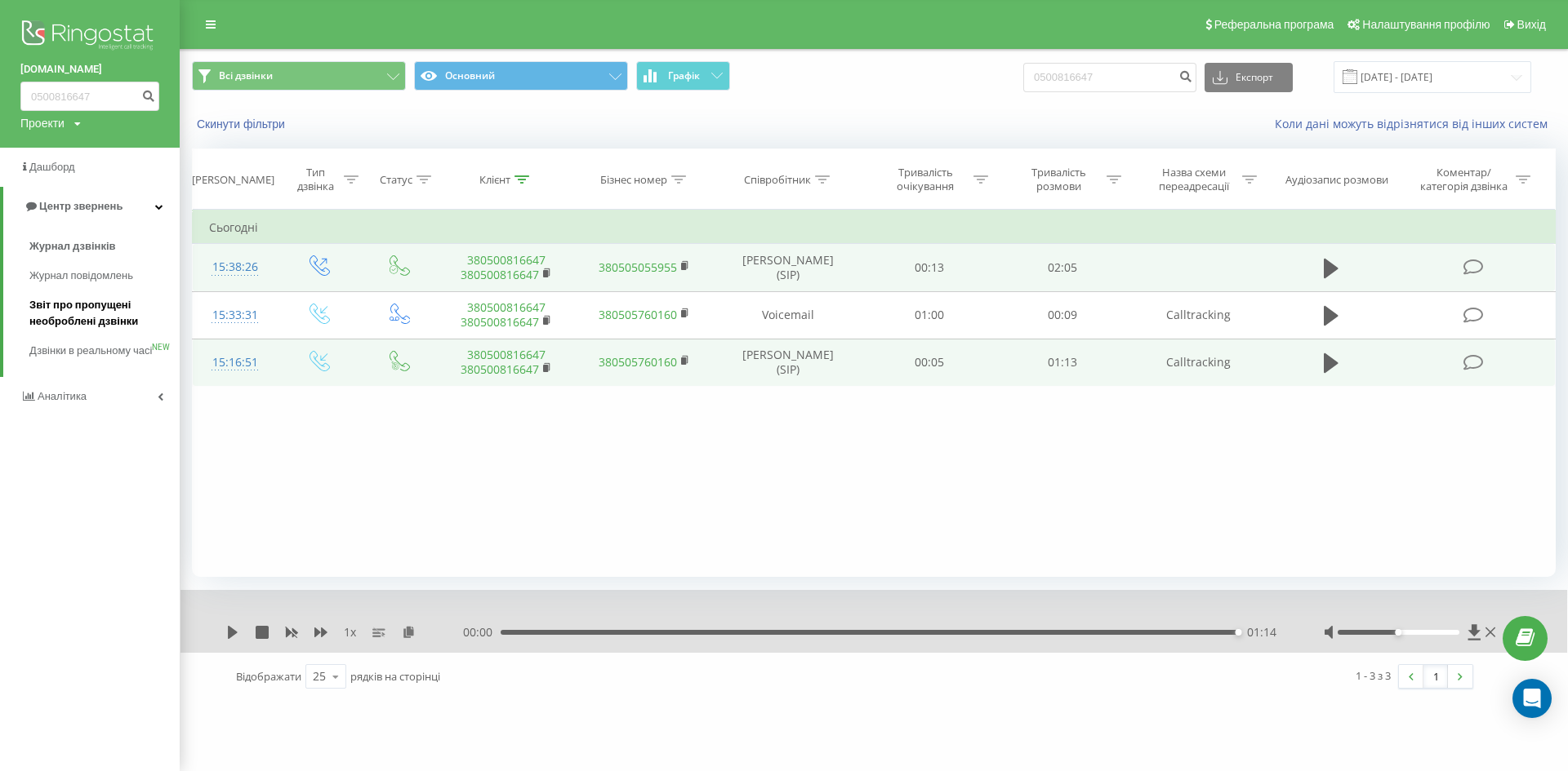
click at [70, 317] on span "Звіт про пропущені необроблені дзвінки" at bounding box center [100, 313] width 142 height 33
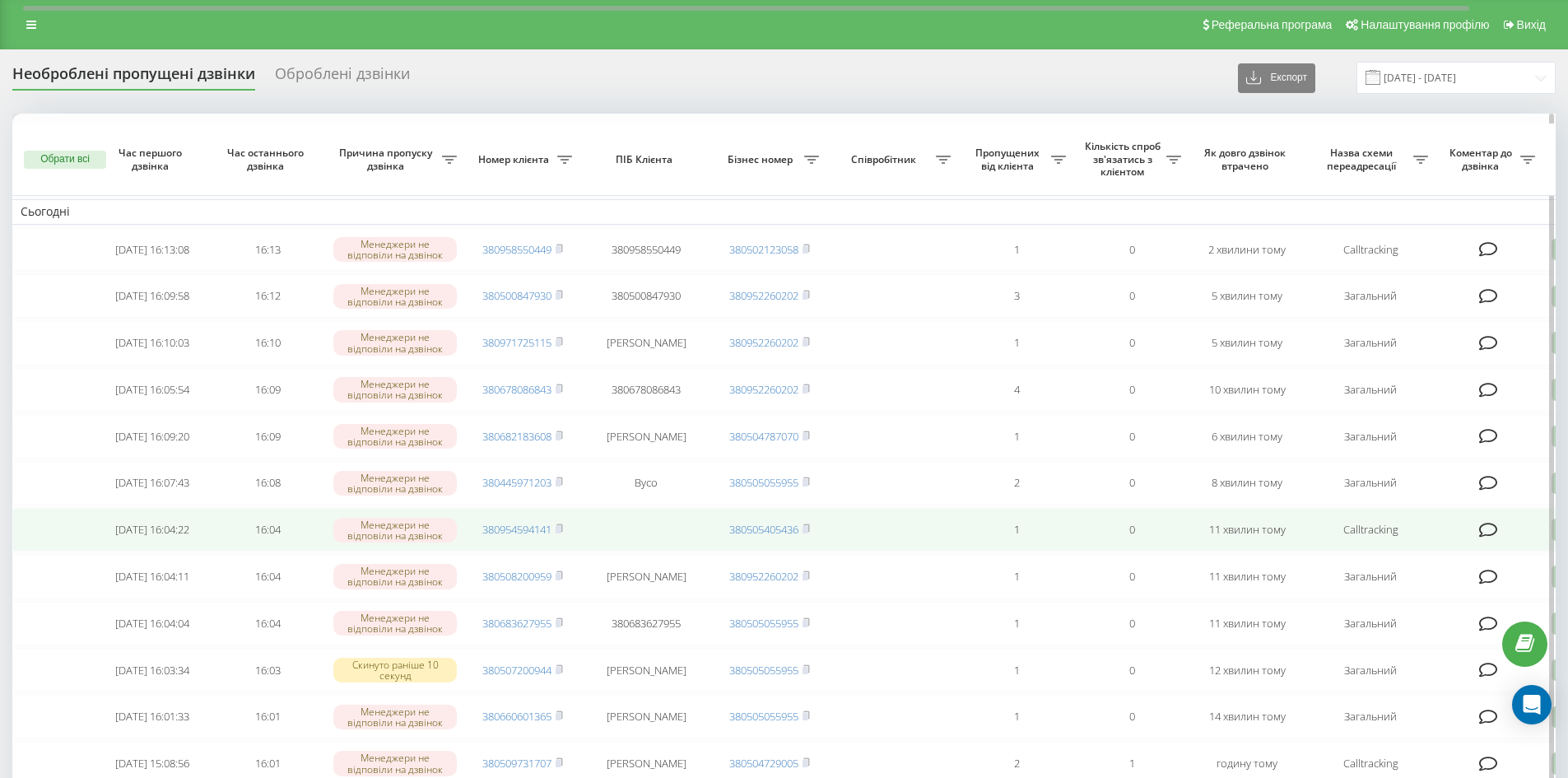
scroll to position [412, 0]
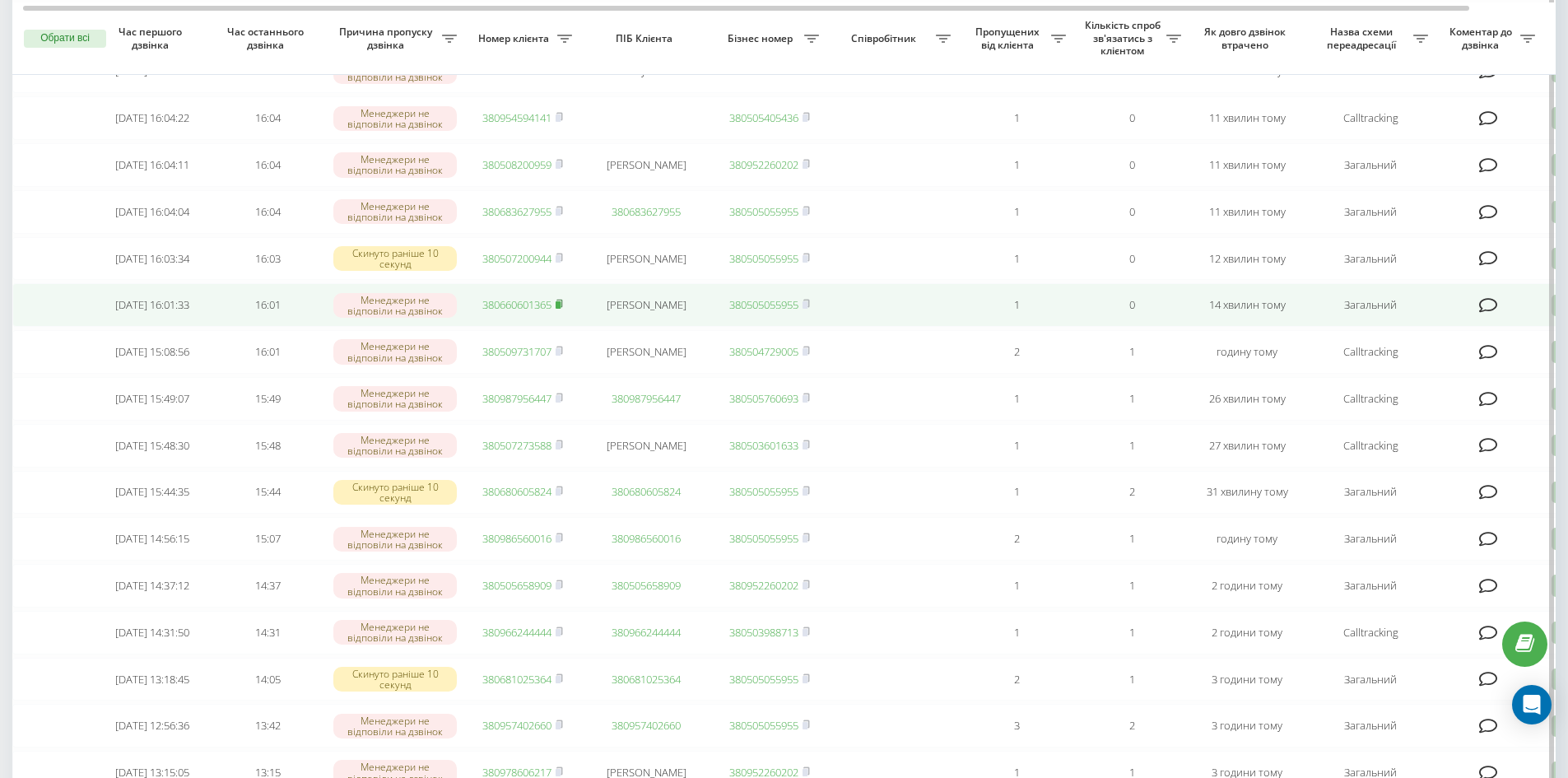
click at [560, 309] on rect at bounding box center [558, 304] width 5 height 8
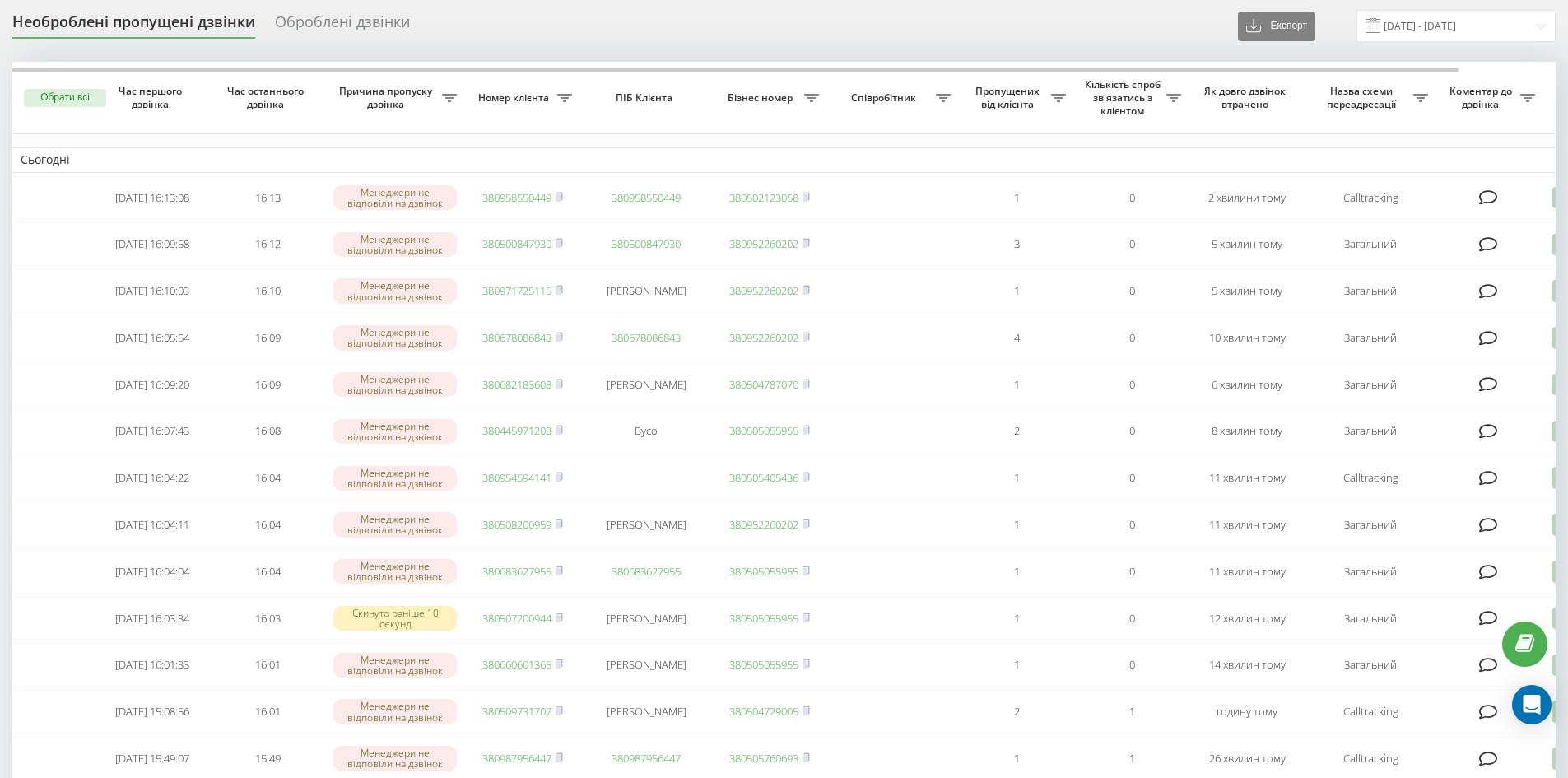
scroll to position [0, 0]
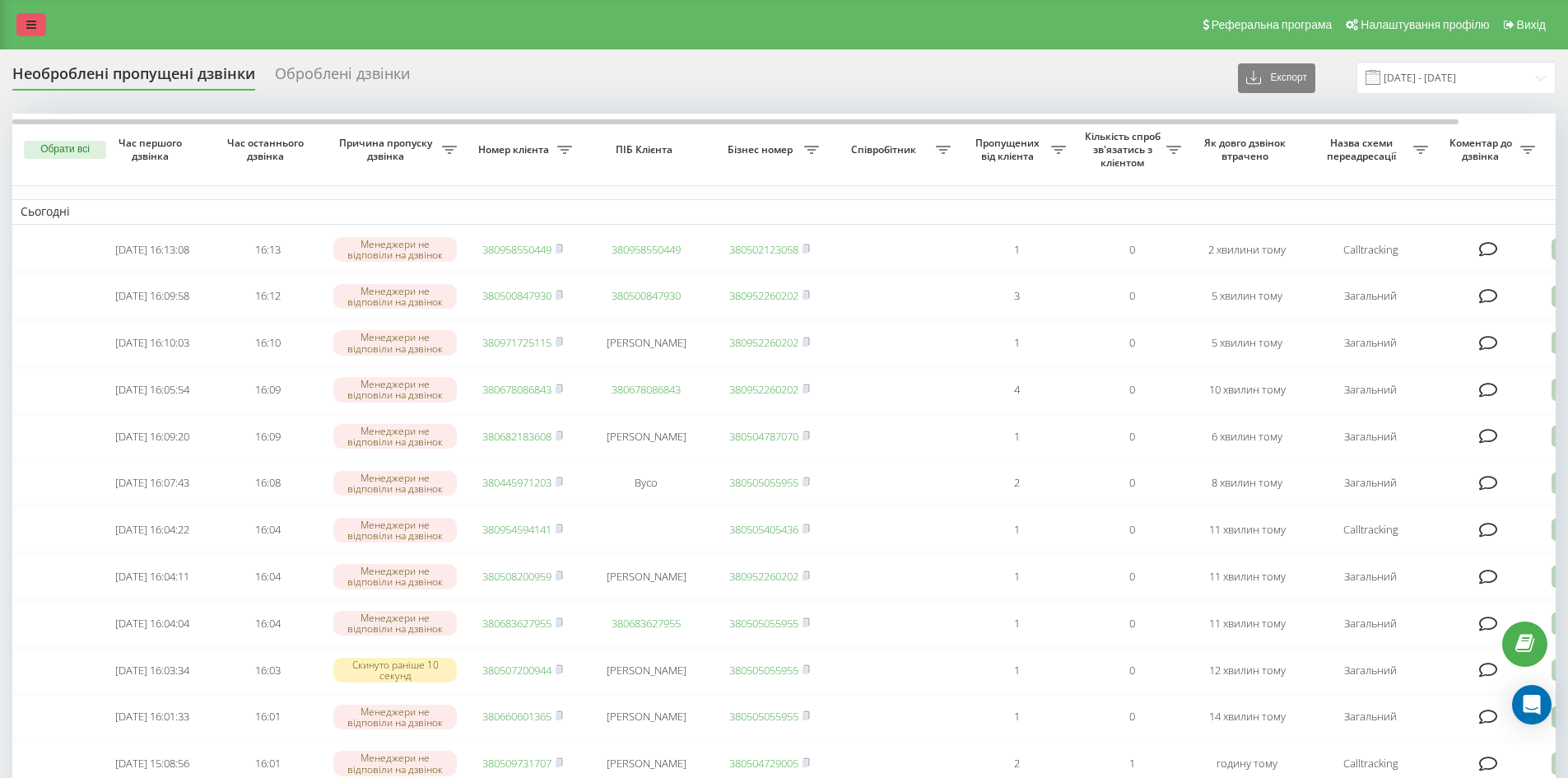
click at [20, 19] on link at bounding box center [30, 25] width 30 height 23
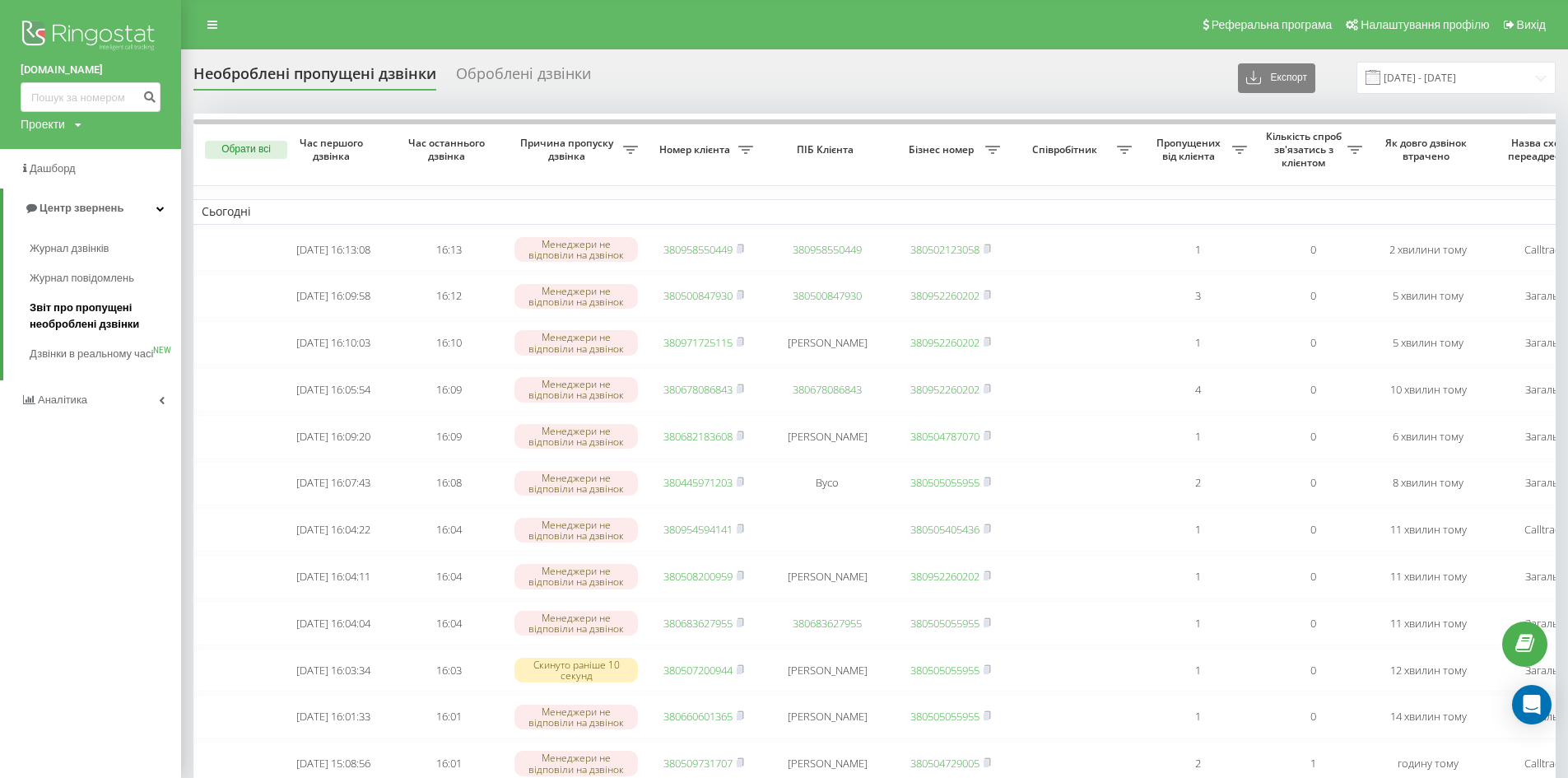
click at [43, 322] on span "Звіт про пропущені необроблені дзвінки" at bounding box center [101, 316] width 143 height 33
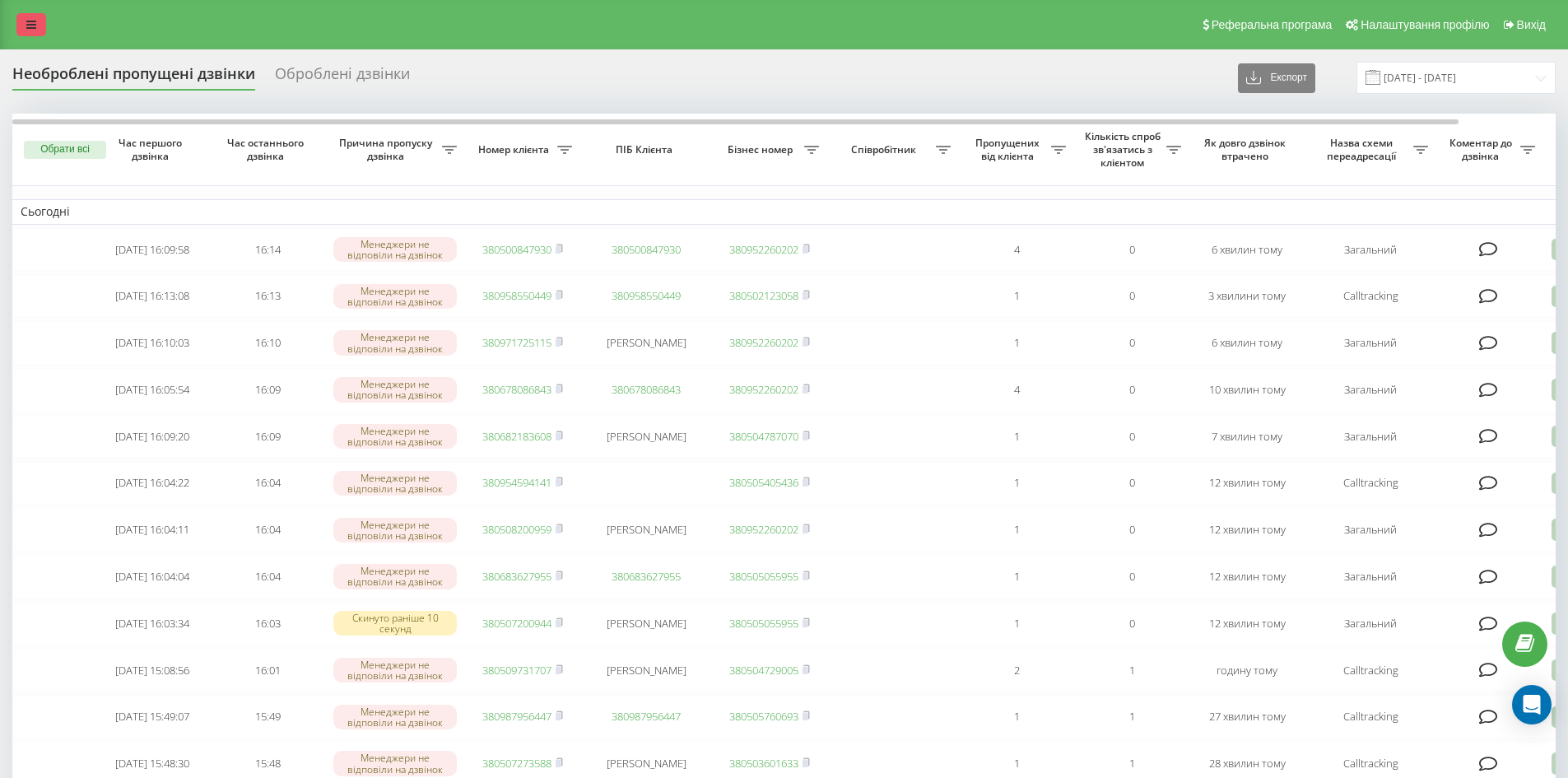
click at [19, 22] on link at bounding box center [30, 25] width 30 height 23
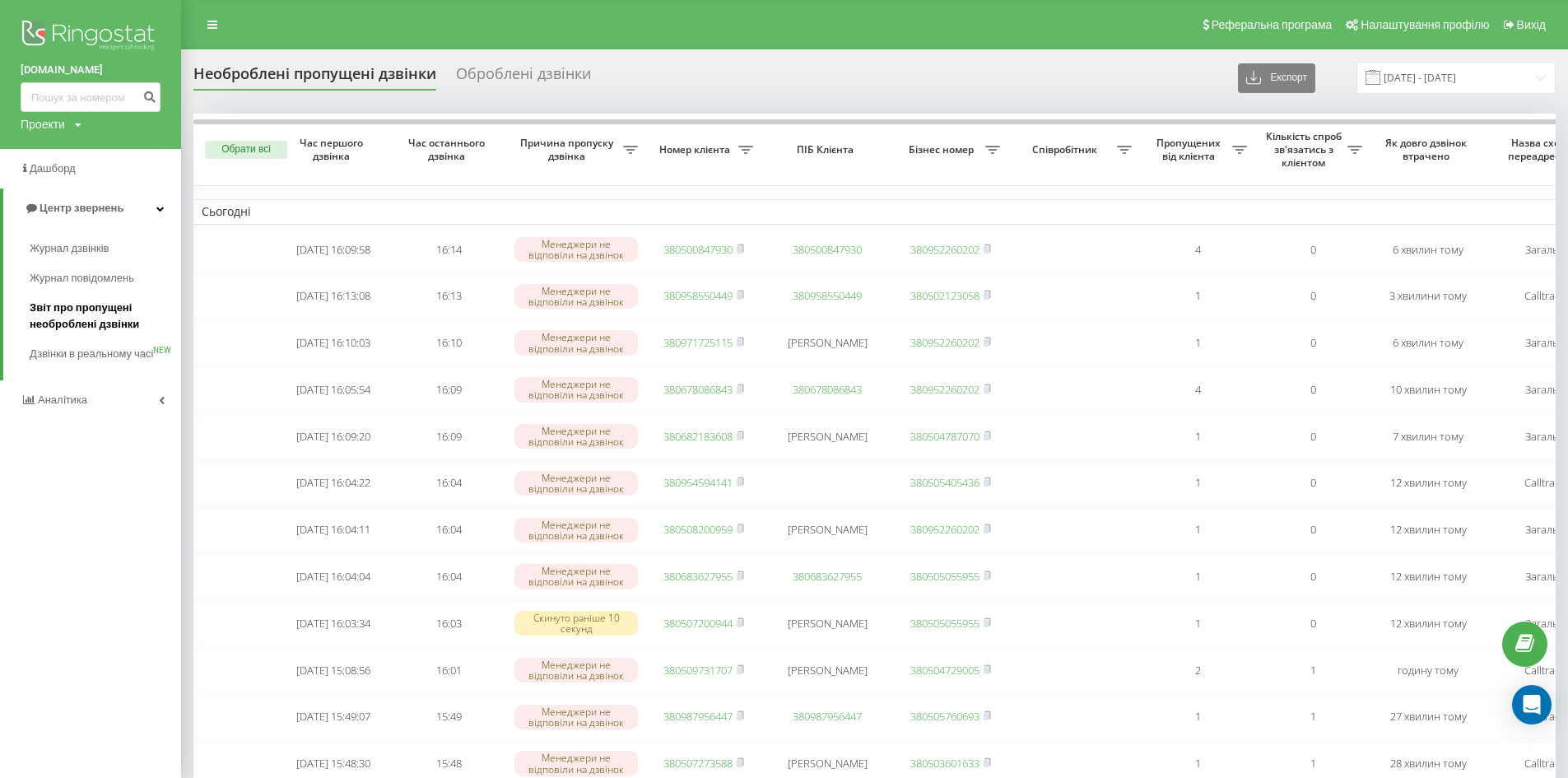
click at [66, 326] on span "Звіт про пропущені необроблені дзвінки" at bounding box center [101, 316] width 143 height 33
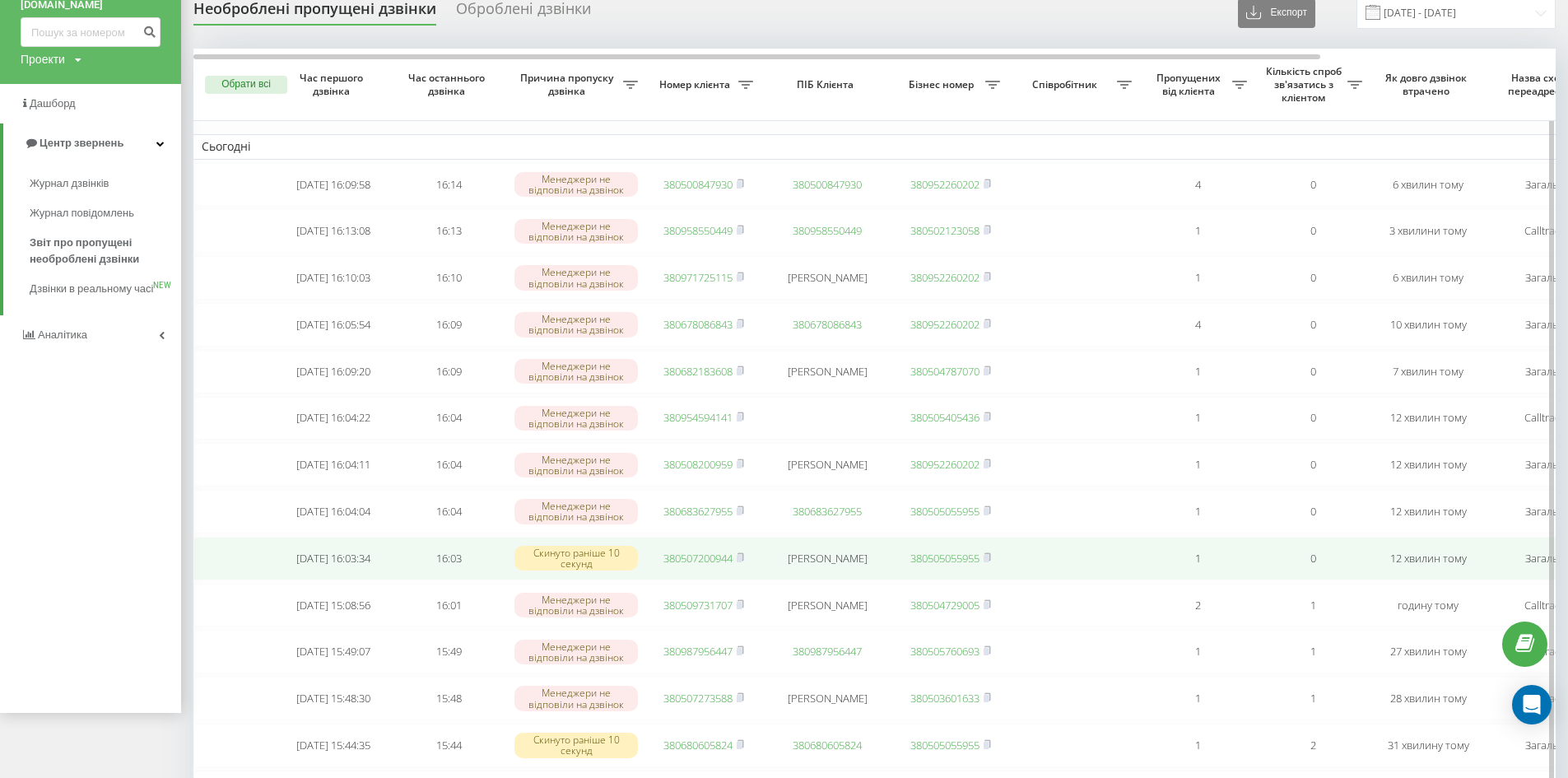
scroll to position [82, 0]
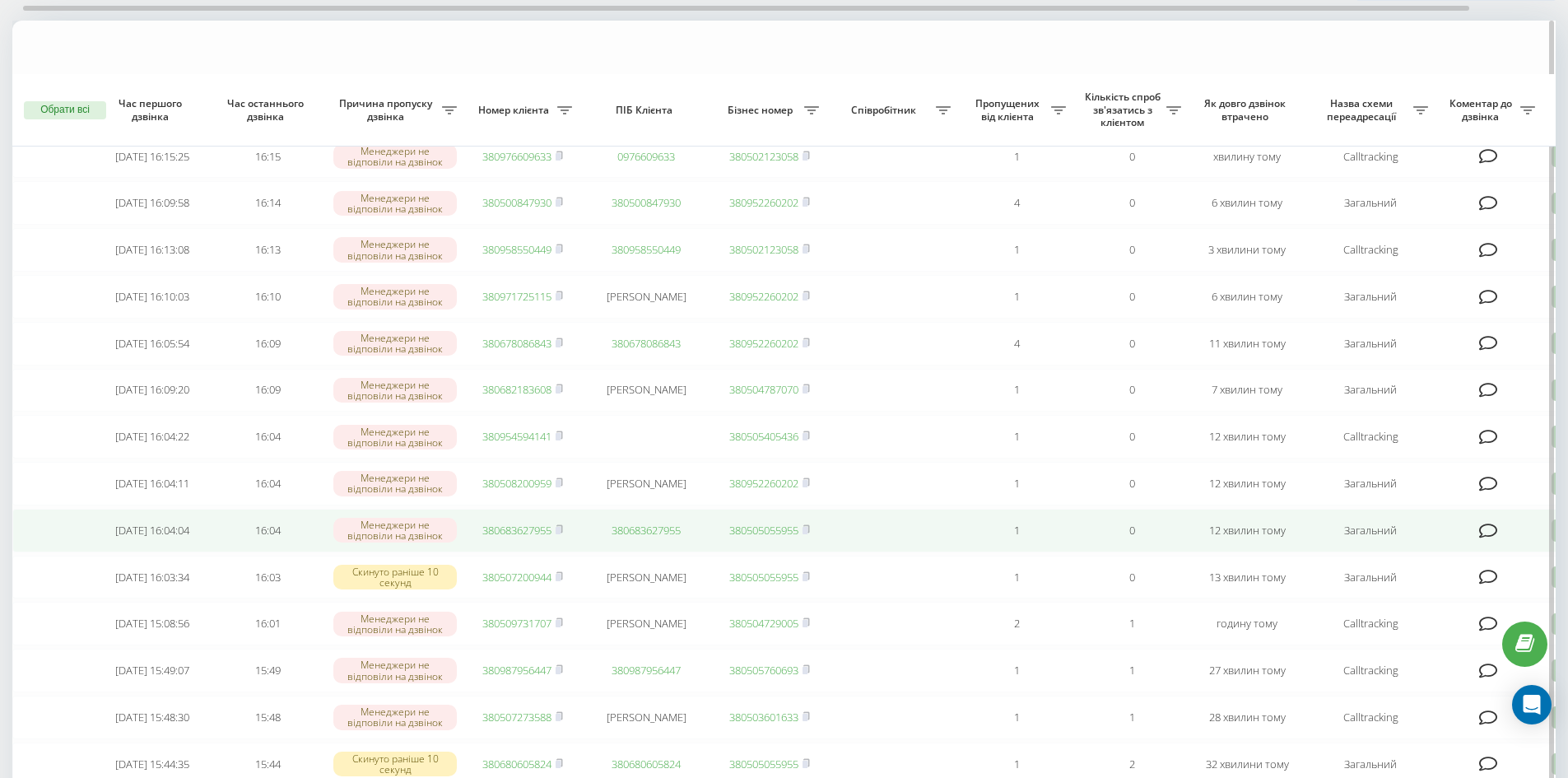
scroll to position [165, 0]
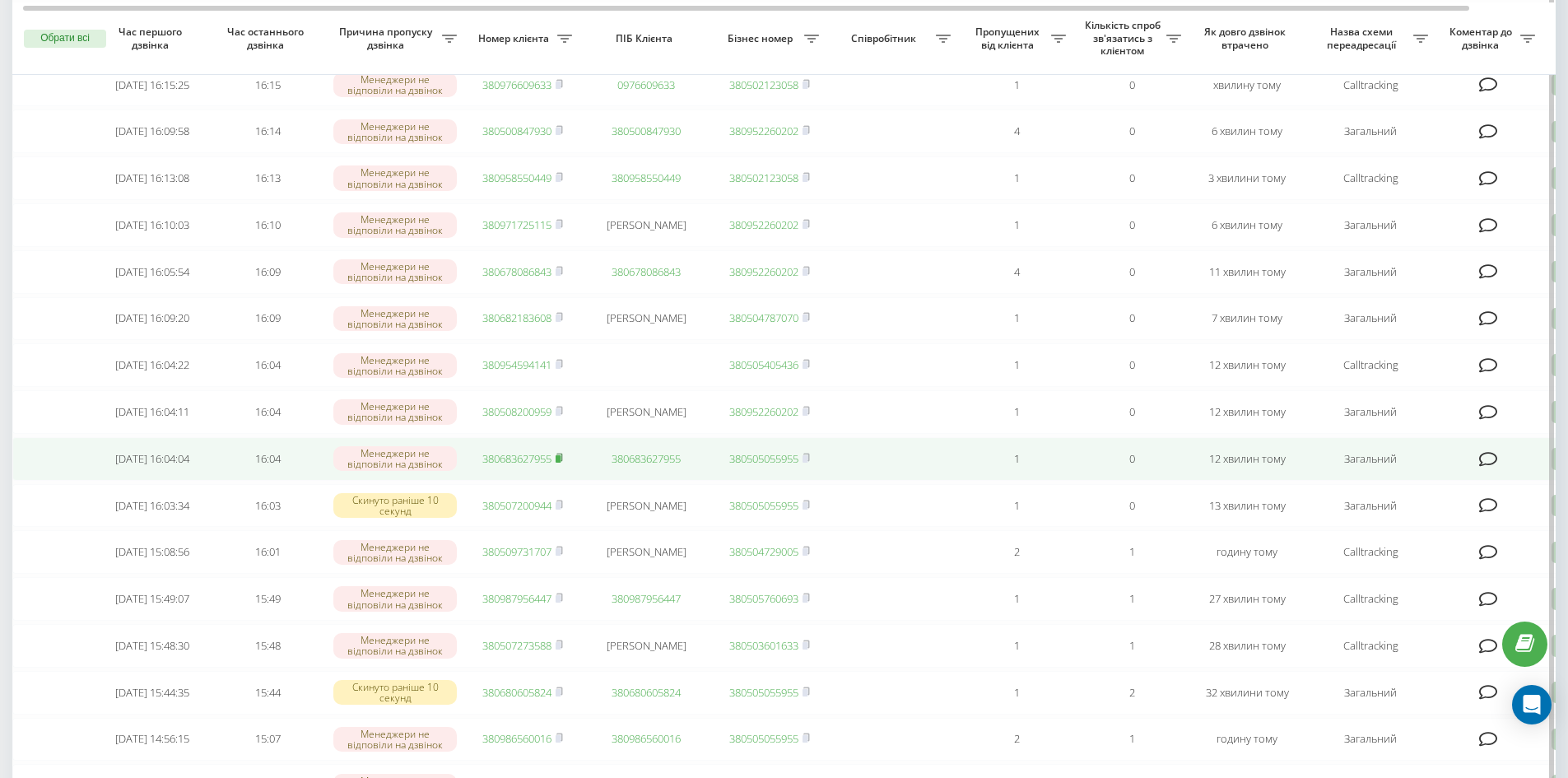
click at [558, 463] on icon at bounding box center [559, 458] width 8 height 10
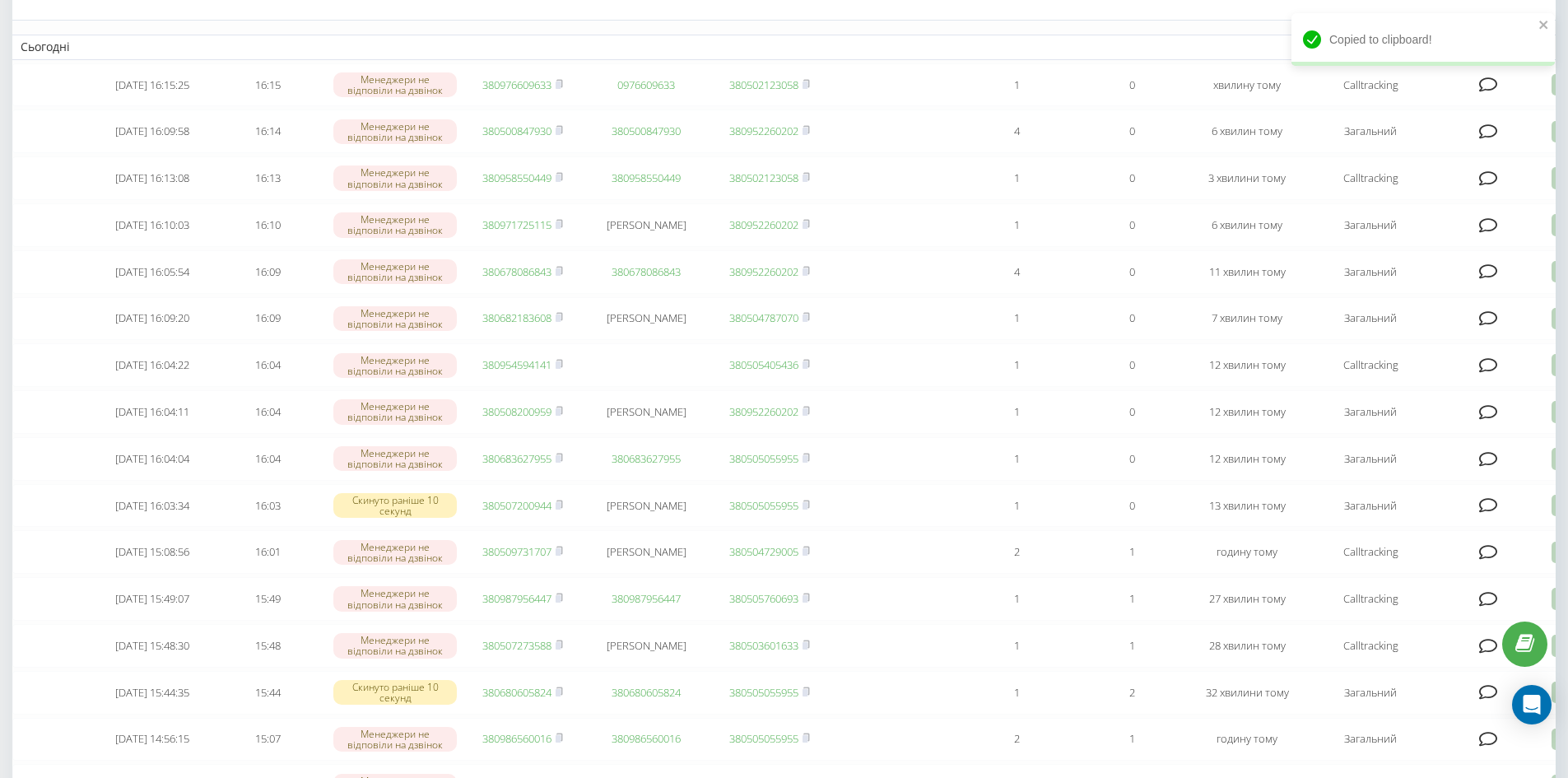
scroll to position [0, 0]
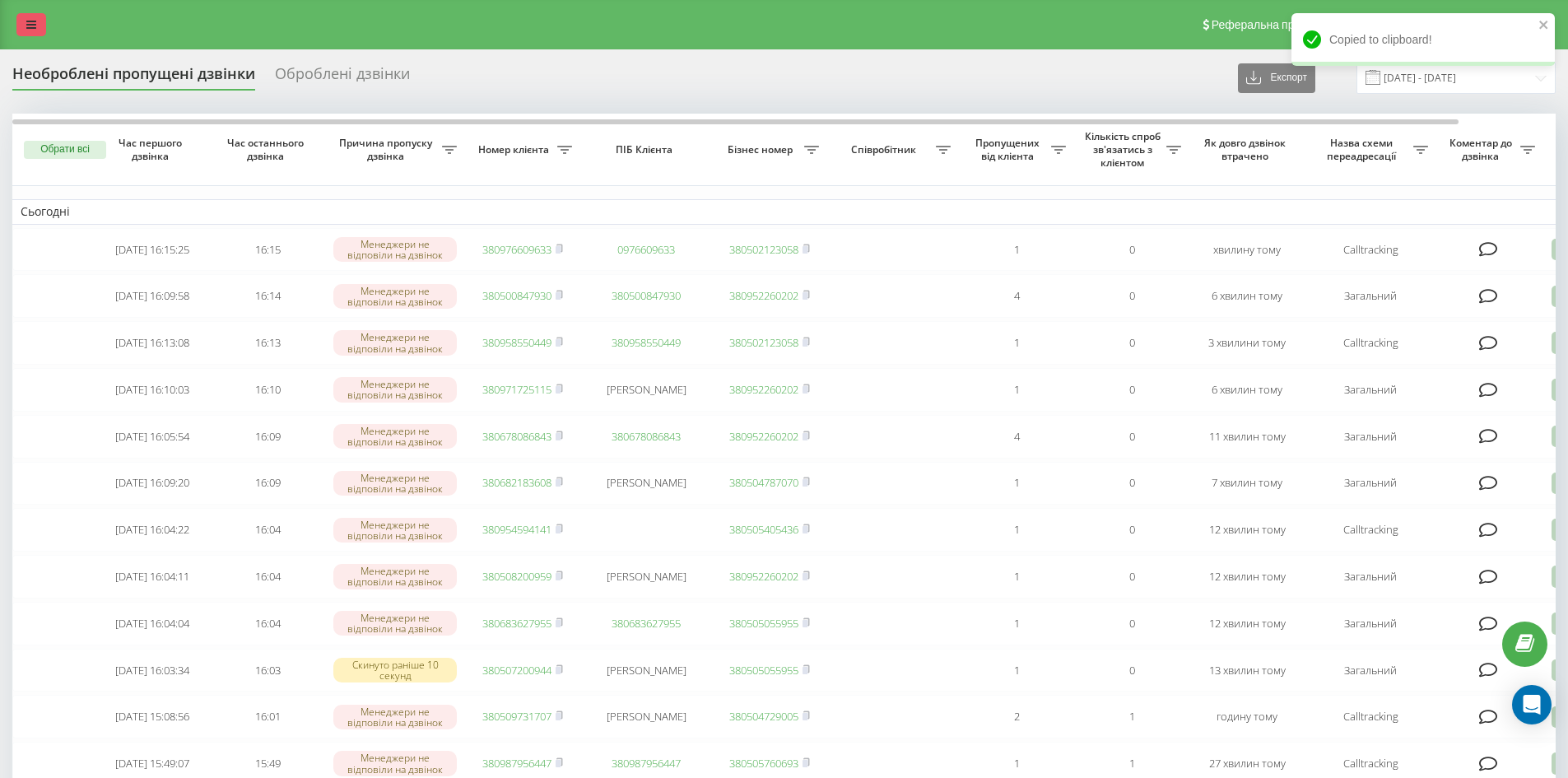
click at [32, 26] on icon at bounding box center [31, 25] width 10 height 12
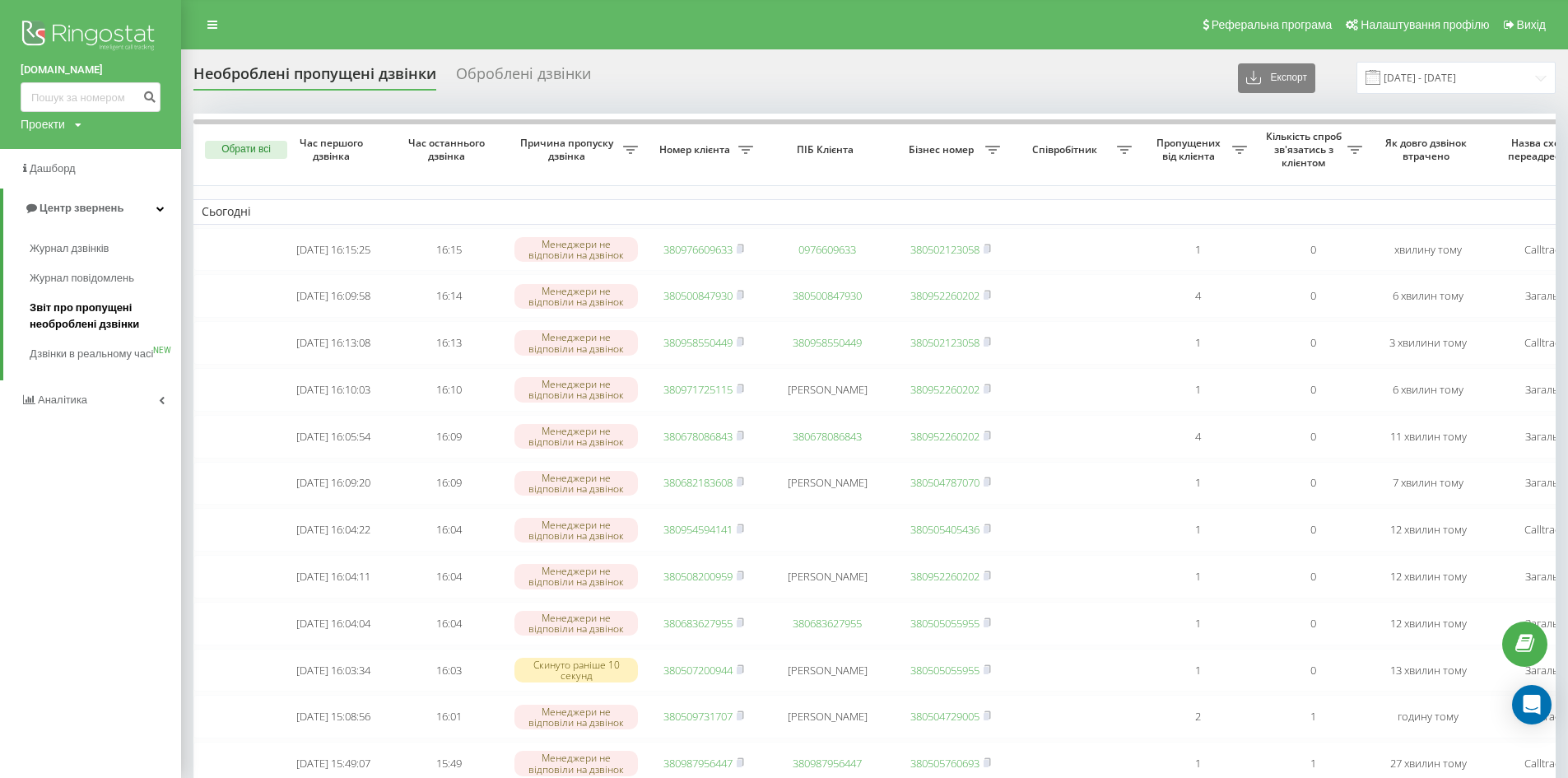
click at [41, 309] on span "Звіт про пропущені необроблені дзвінки" at bounding box center [101, 316] width 143 height 33
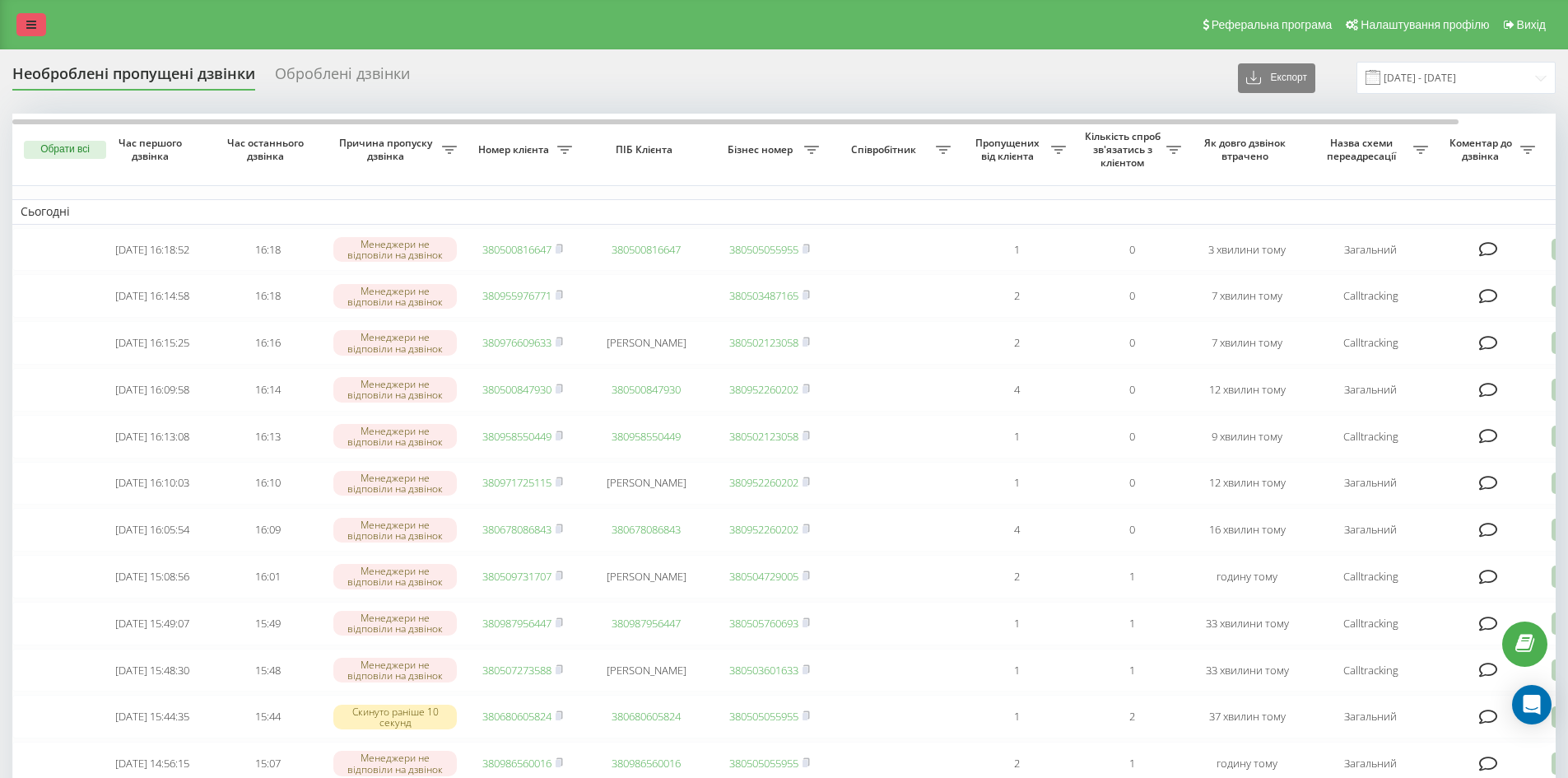
click at [36, 33] on link at bounding box center [30, 25] width 30 height 23
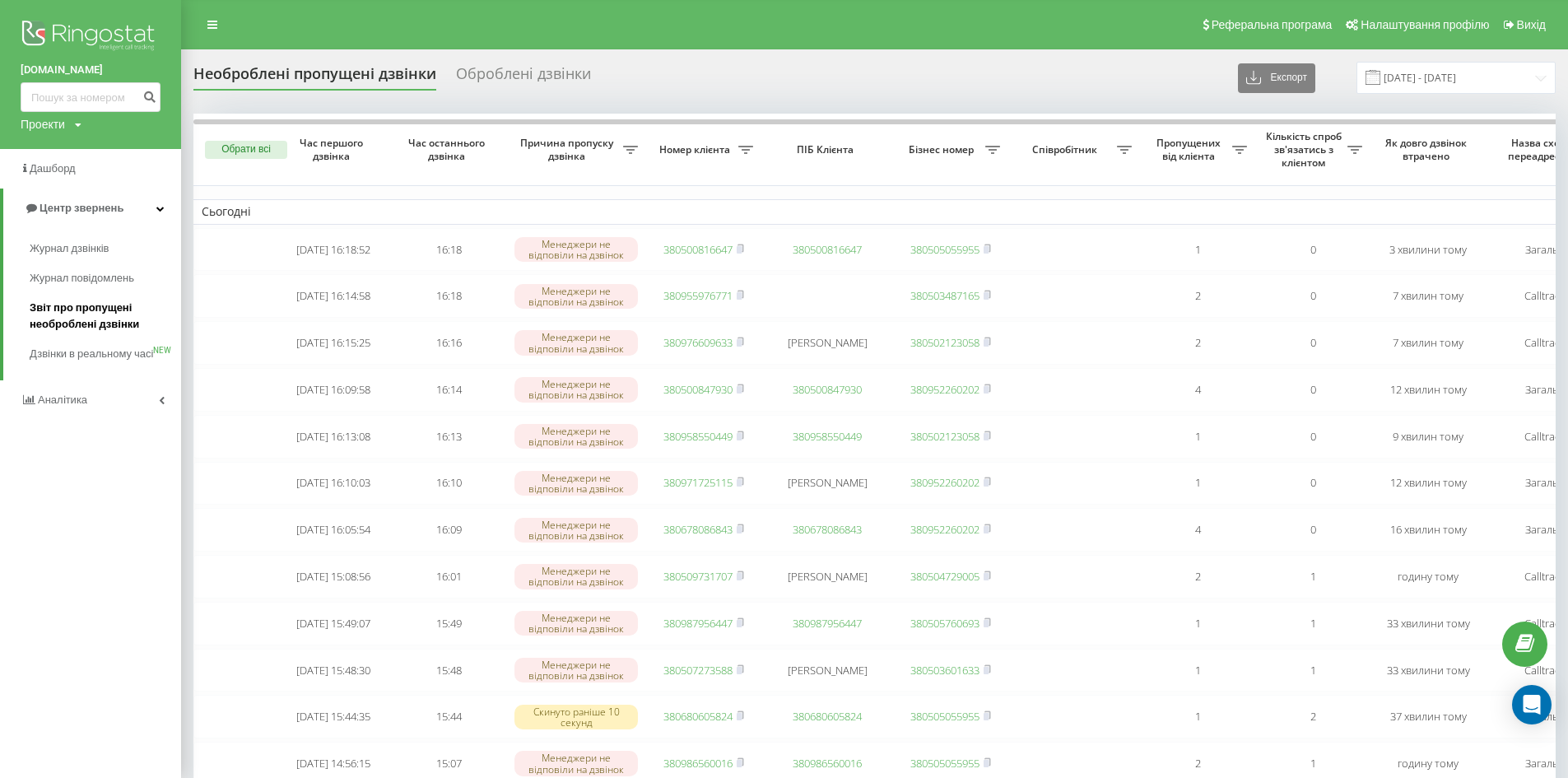
click at [82, 310] on span "Звіт про пропущені необроблені дзвінки" at bounding box center [101, 316] width 143 height 33
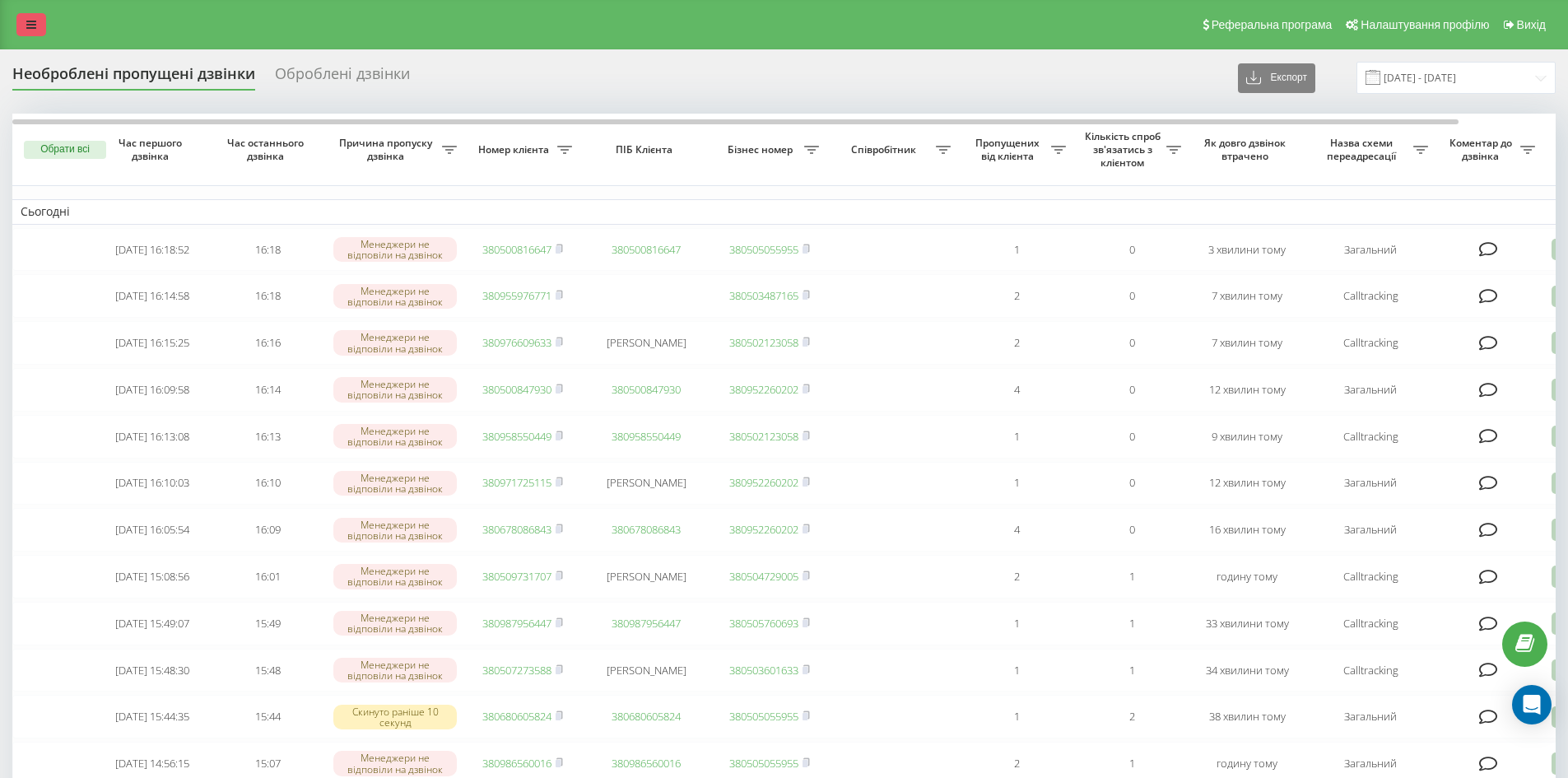
click at [31, 30] on icon at bounding box center [31, 25] width 10 height 12
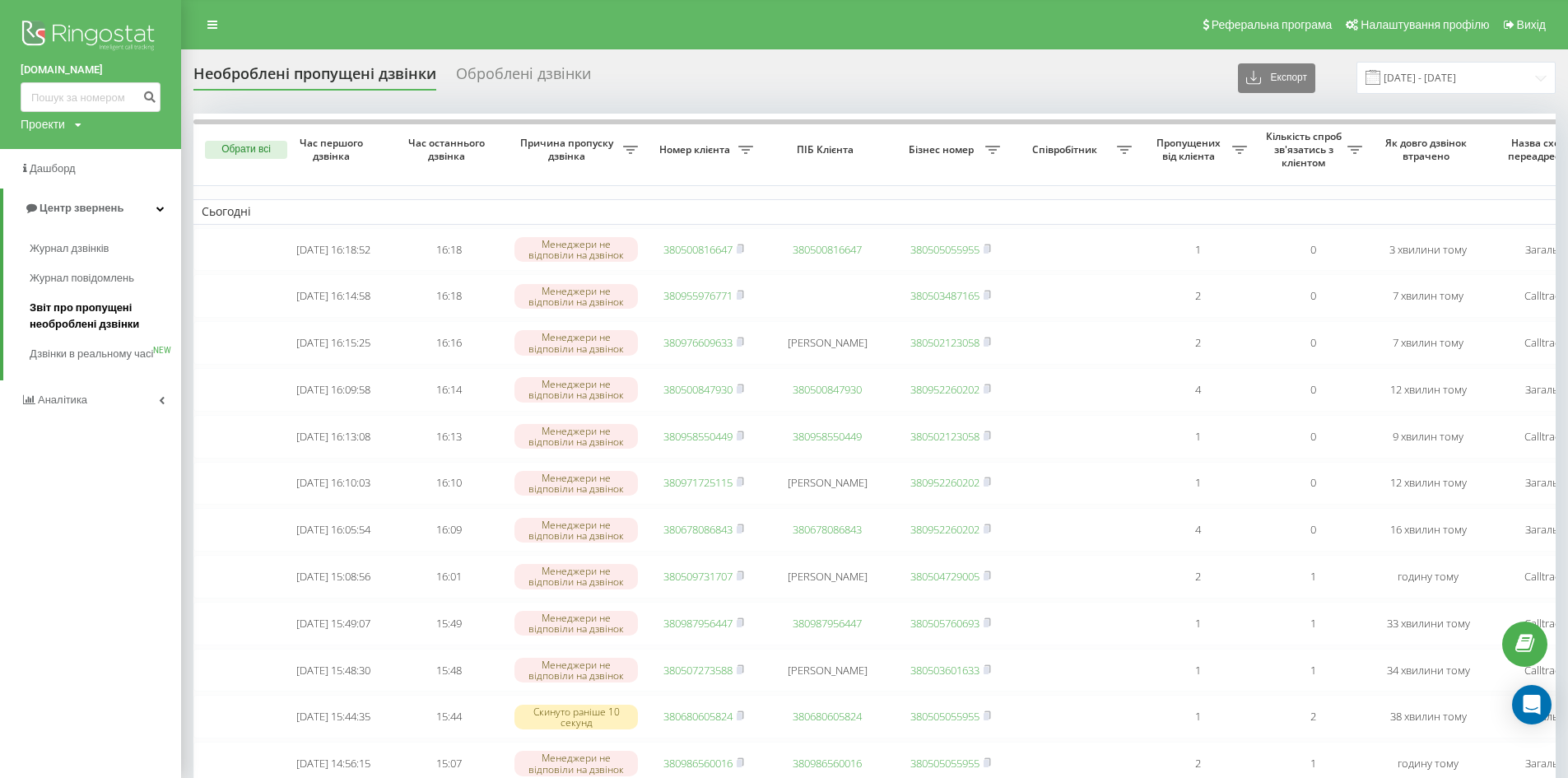
click at [37, 307] on span "Звіт про пропущені необроблені дзвінки" at bounding box center [101, 316] width 143 height 33
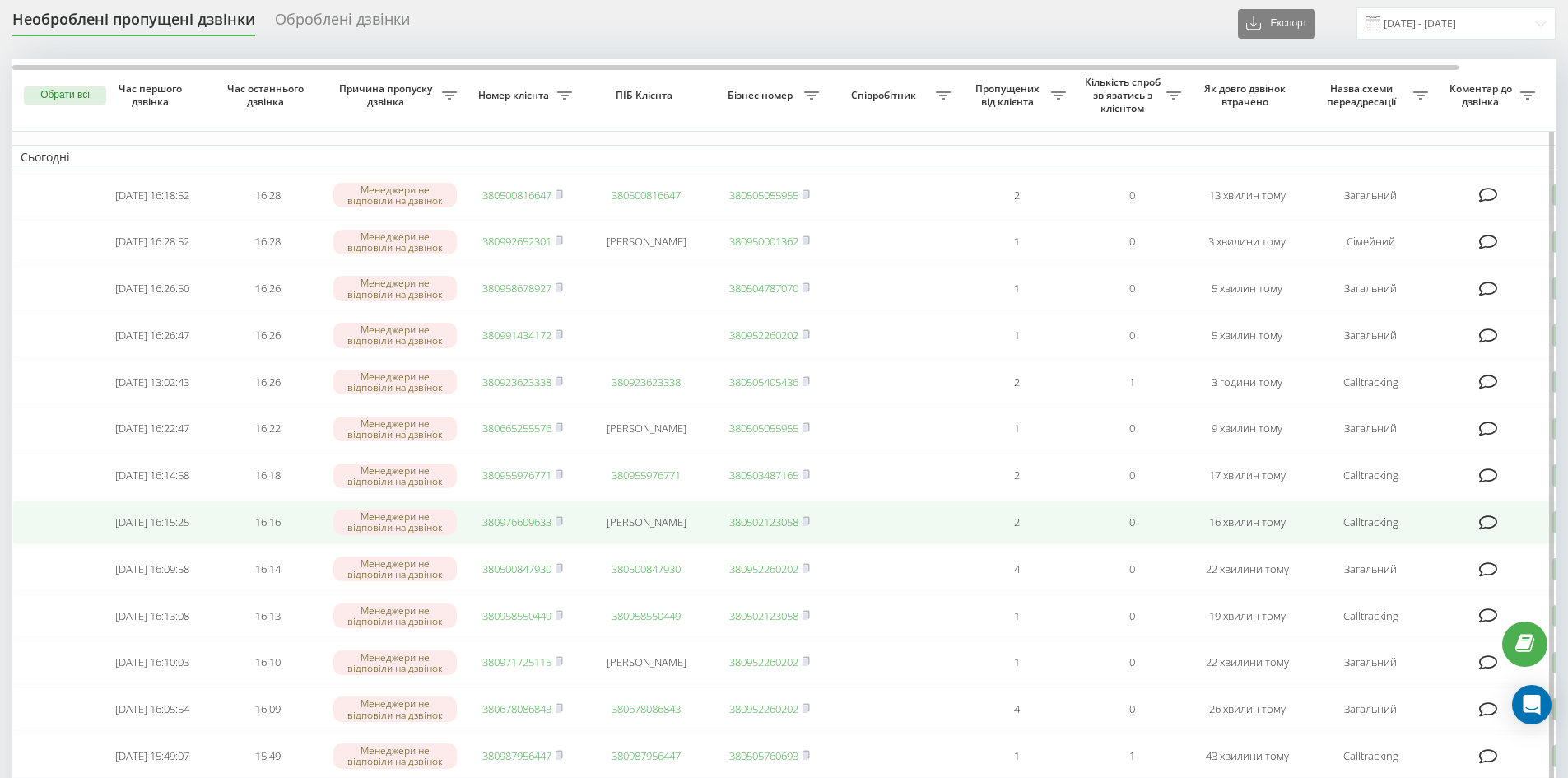
scroll to position [82, 0]
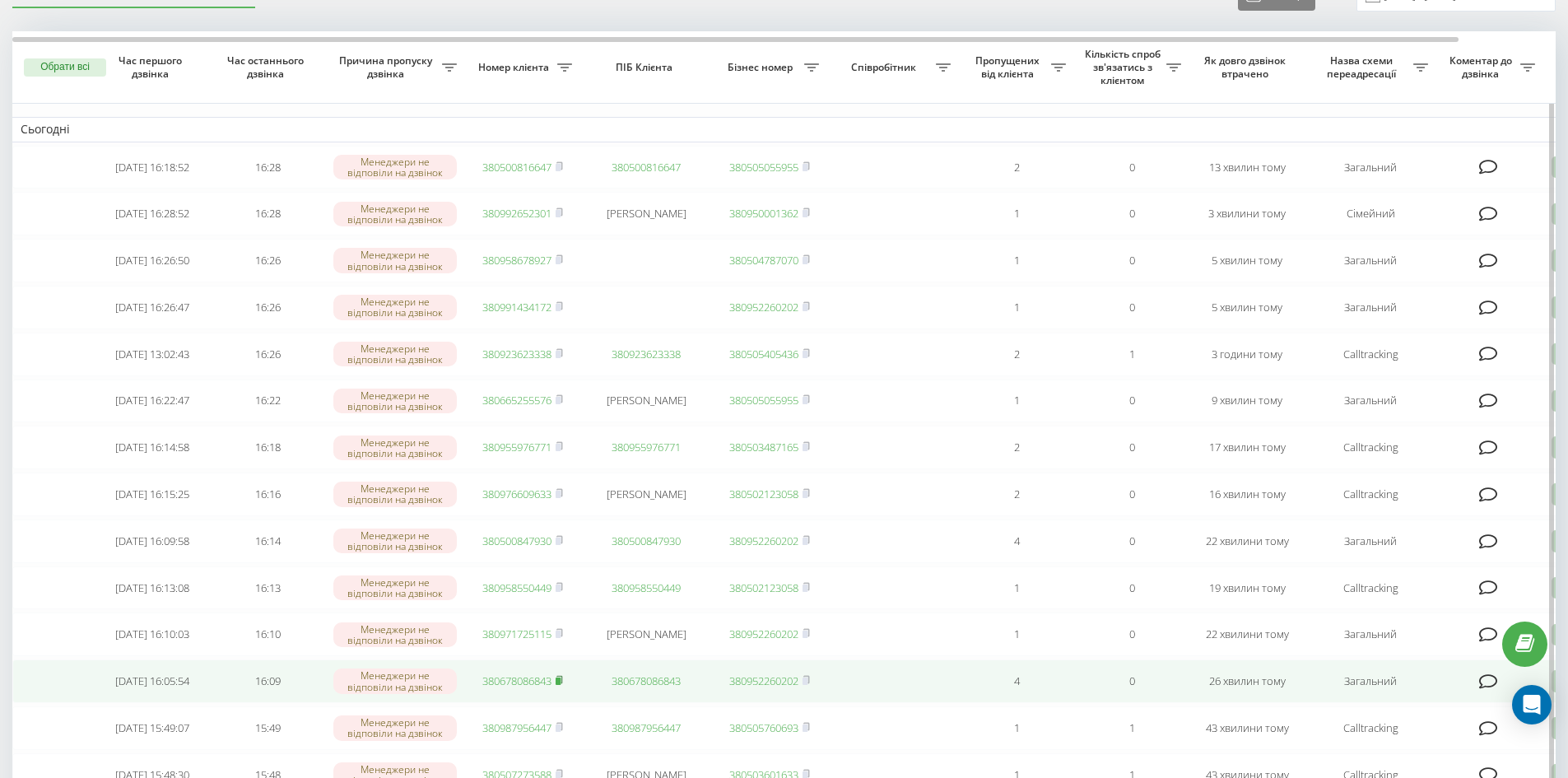
click at [562, 683] on icon at bounding box center [559, 680] width 6 height 8
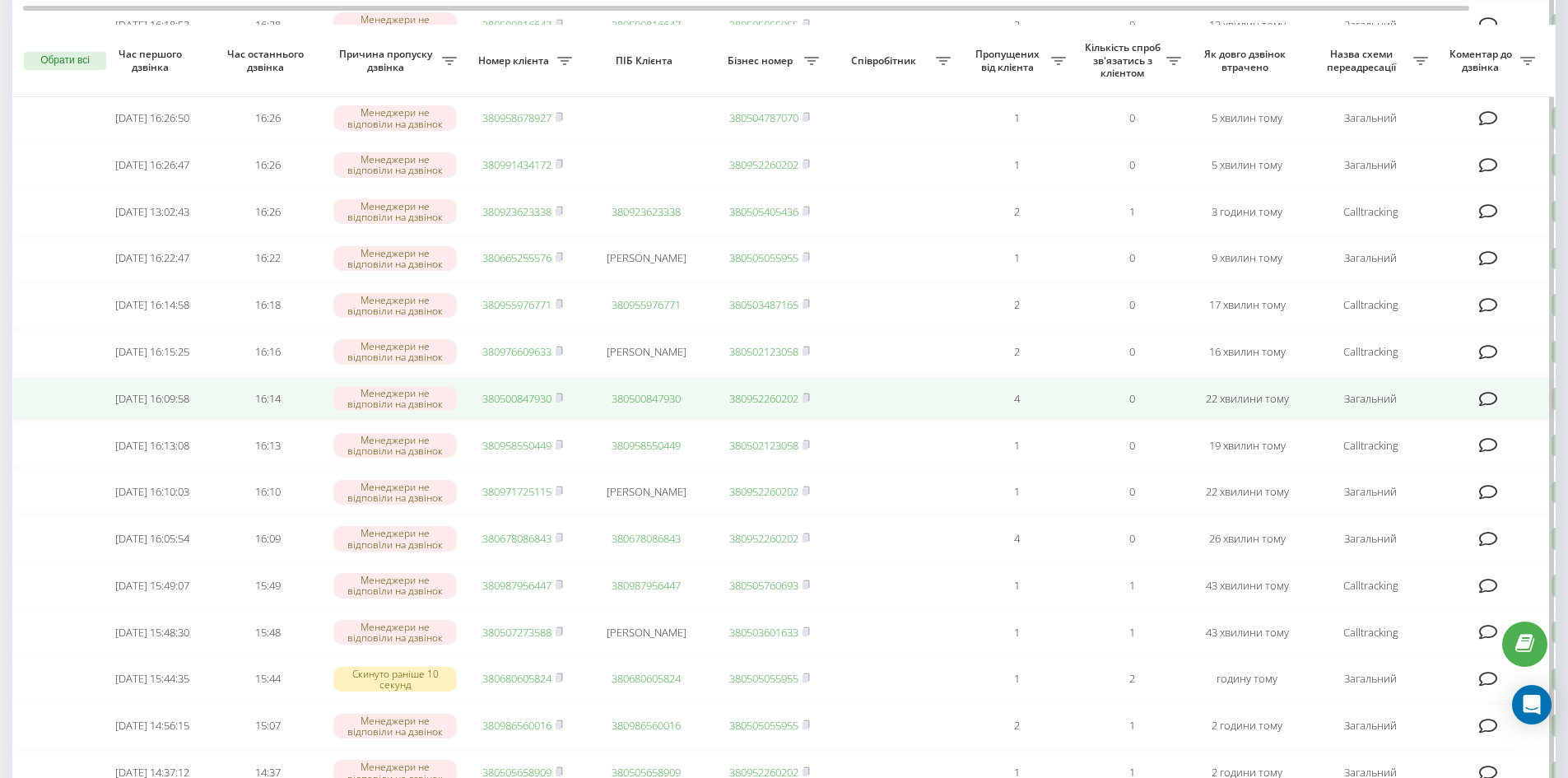
scroll to position [247, 0]
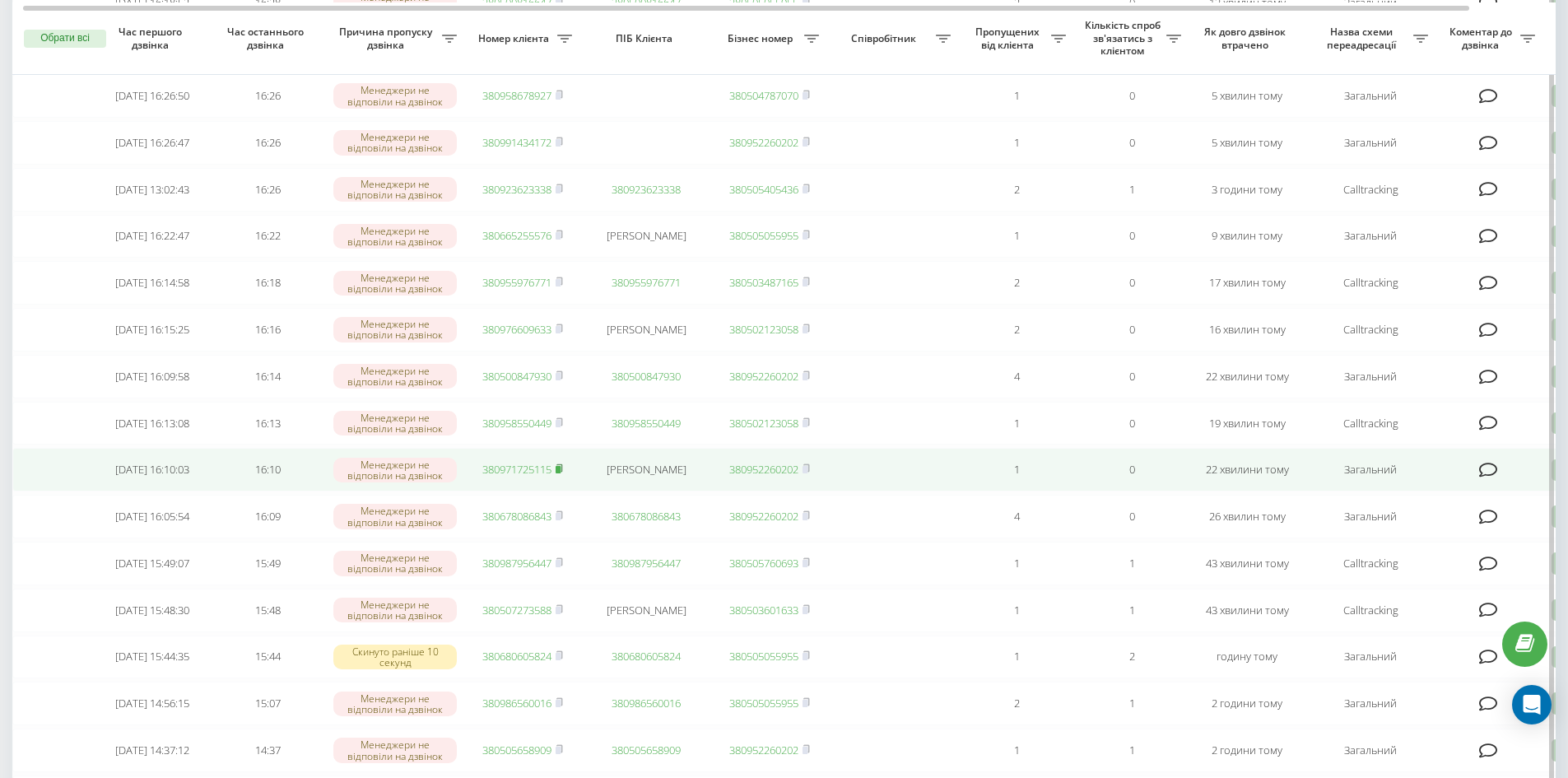
click at [563, 474] on icon at bounding box center [559, 468] width 8 height 10
click at [562, 474] on icon at bounding box center [559, 468] width 8 height 10
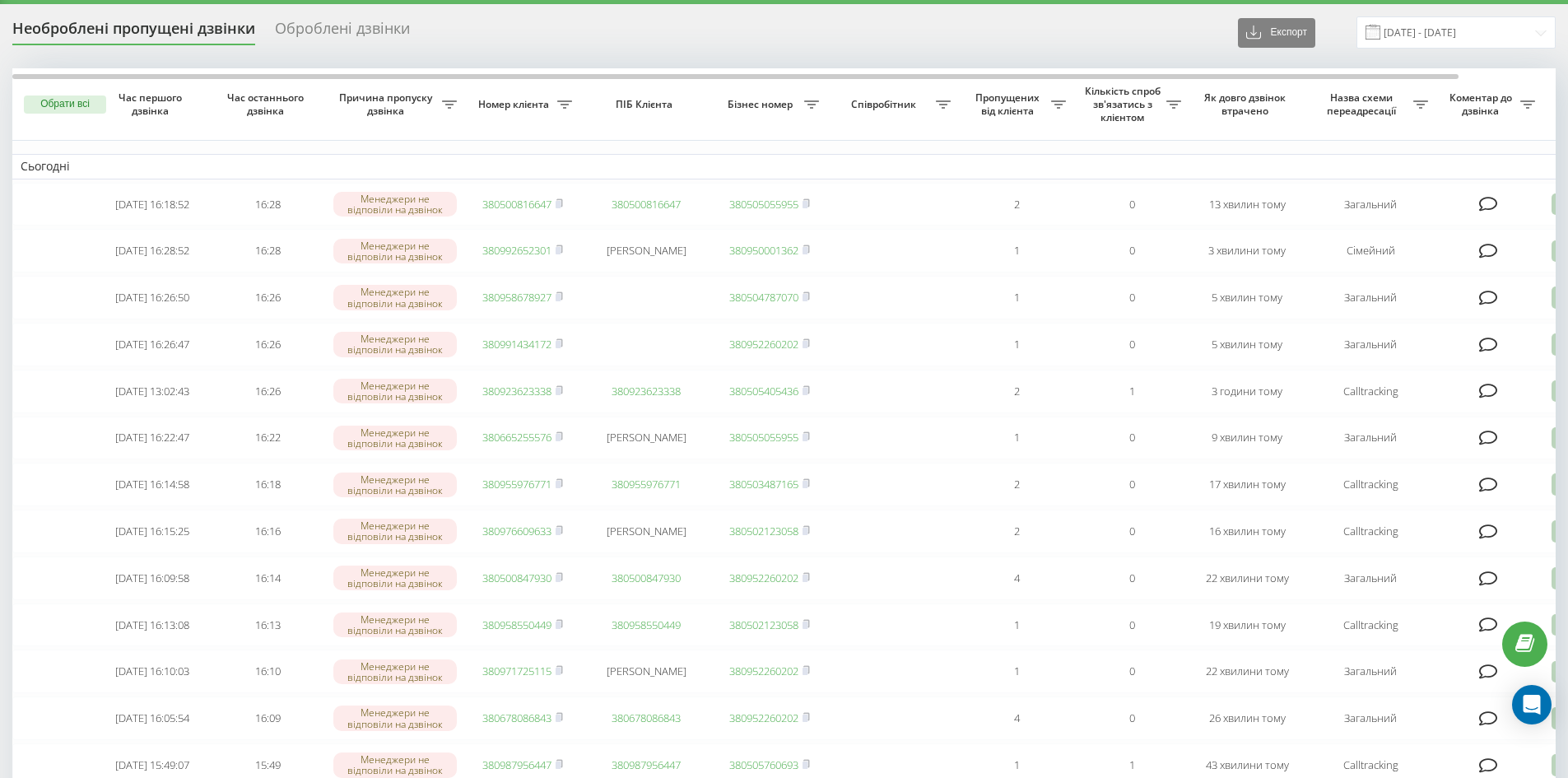
scroll to position [0, 0]
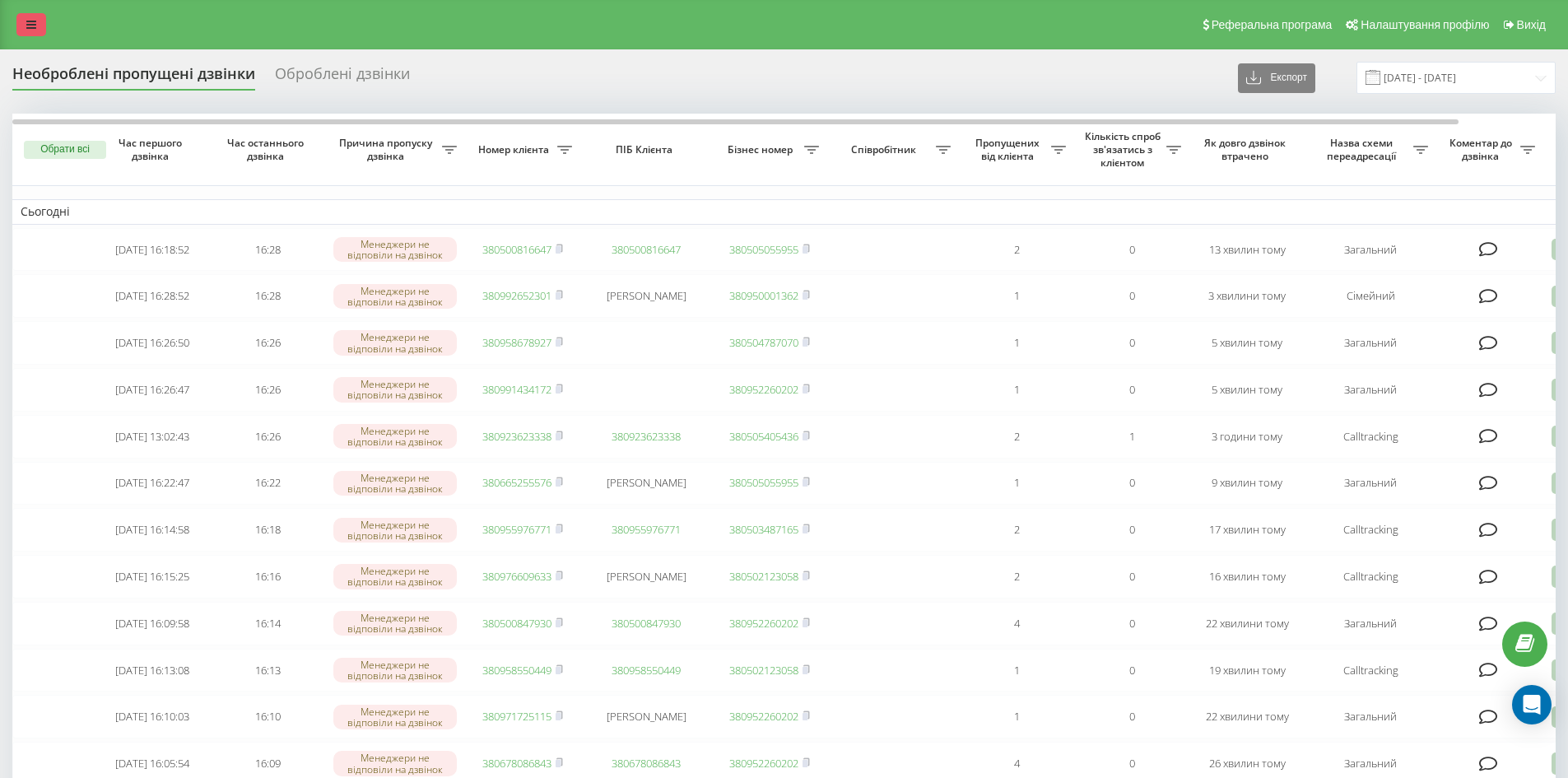
click at [28, 22] on icon at bounding box center [31, 25] width 10 height 12
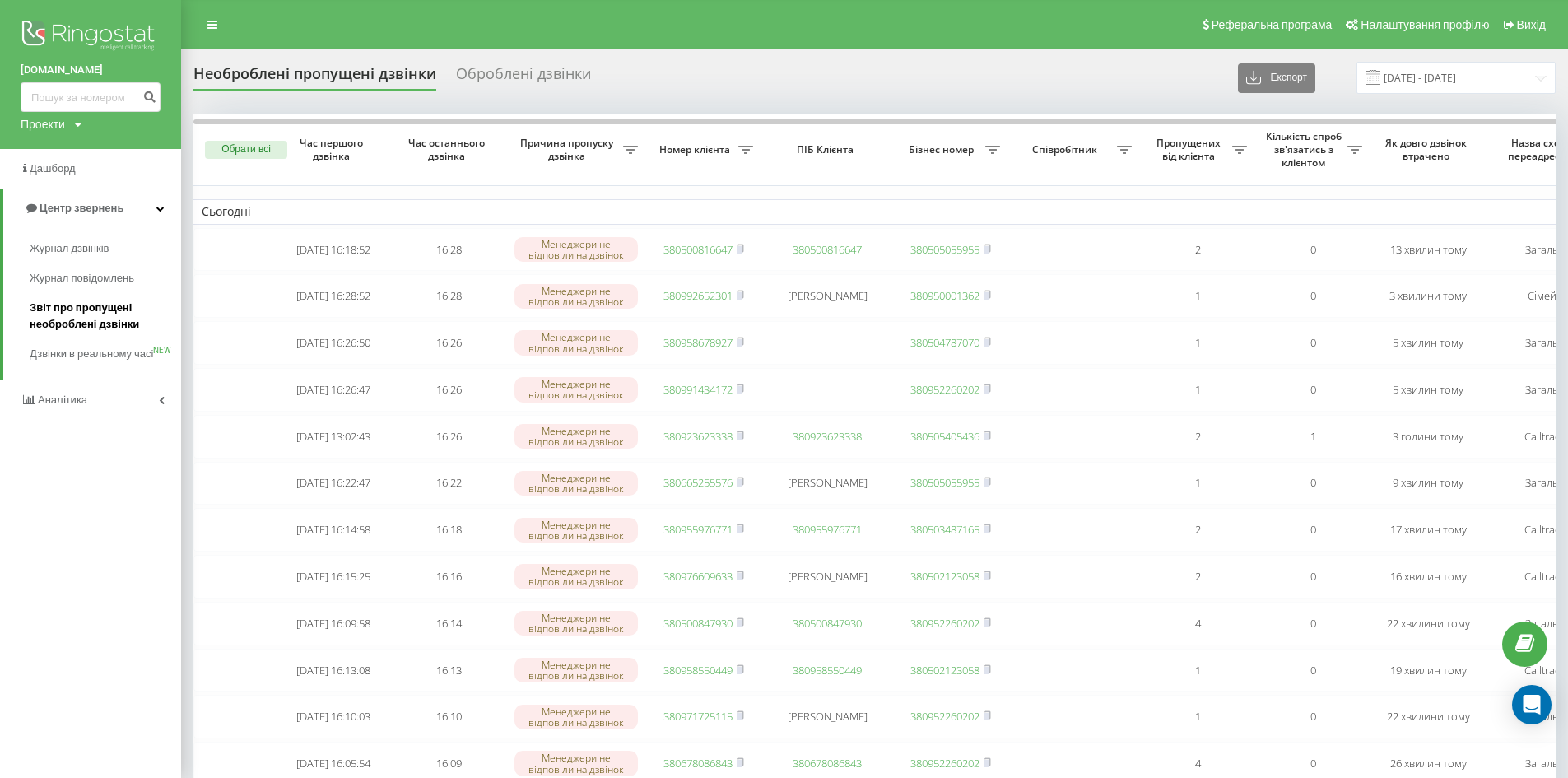
click at [59, 315] on span "Звіт про пропущені необроблені дзвінки" at bounding box center [101, 316] width 143 height 33
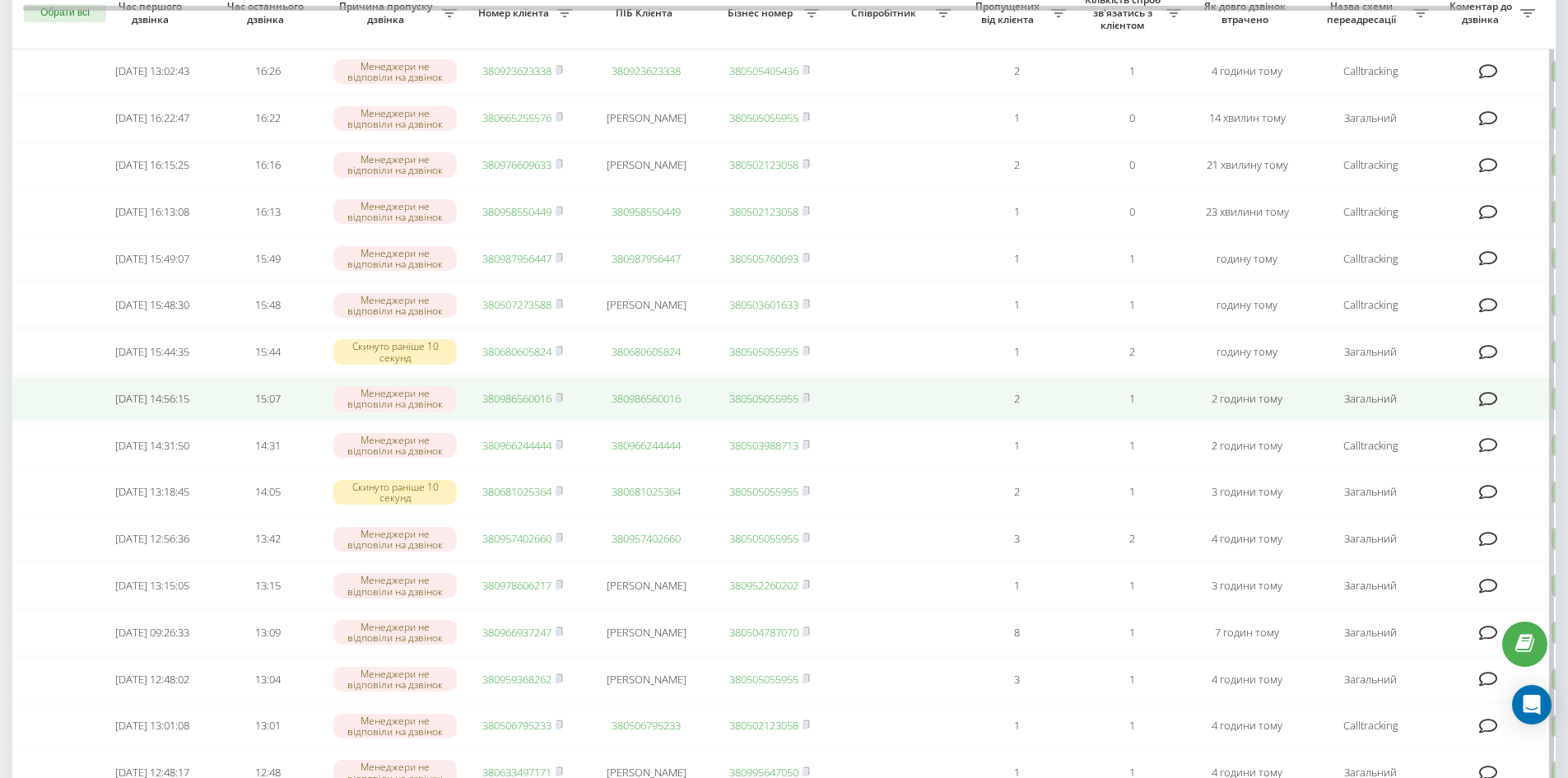
scroll to position [165, 0]
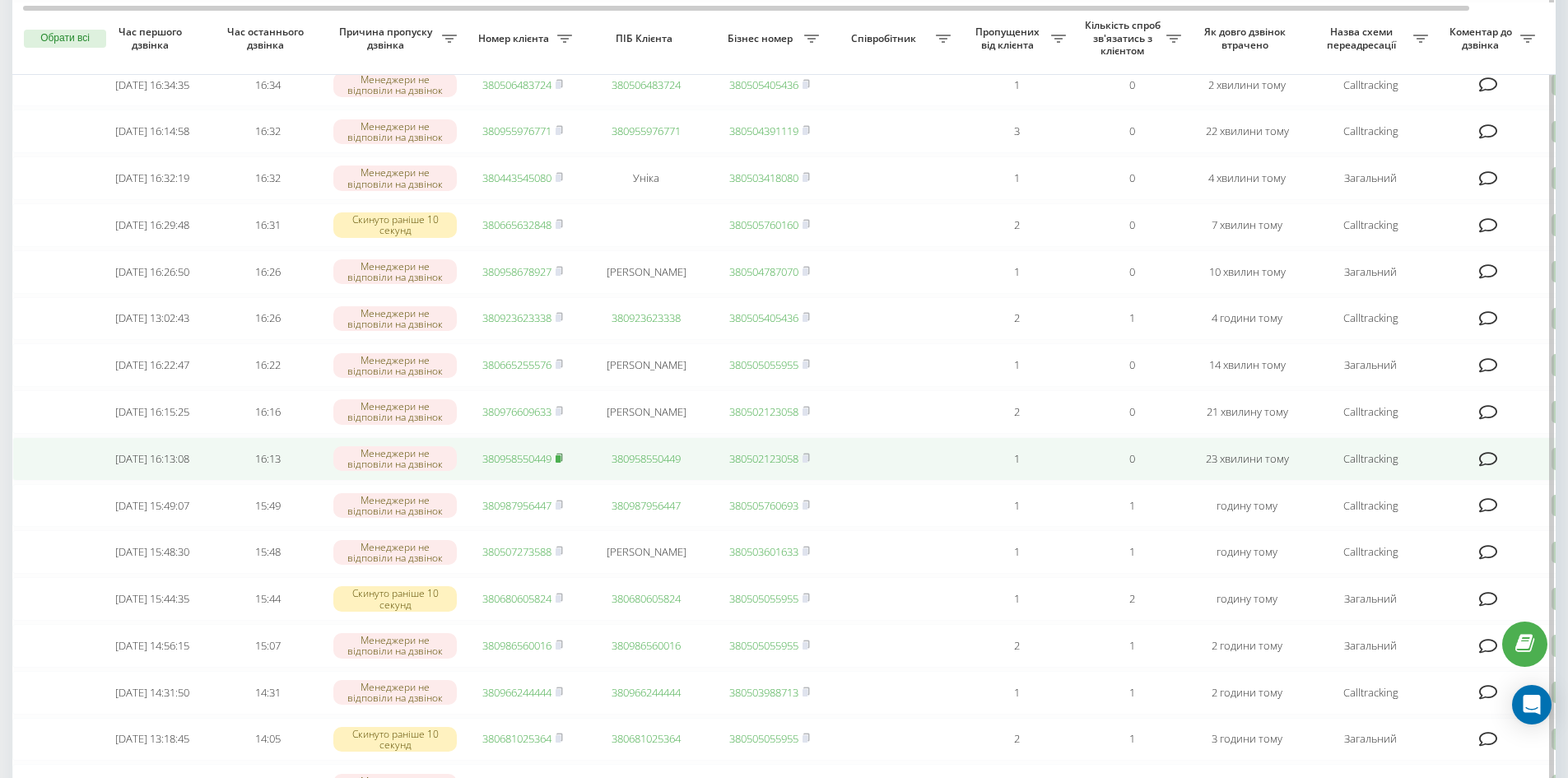
click at [560, 463] on rect at bounding box center [558, 459] width 5 height 8
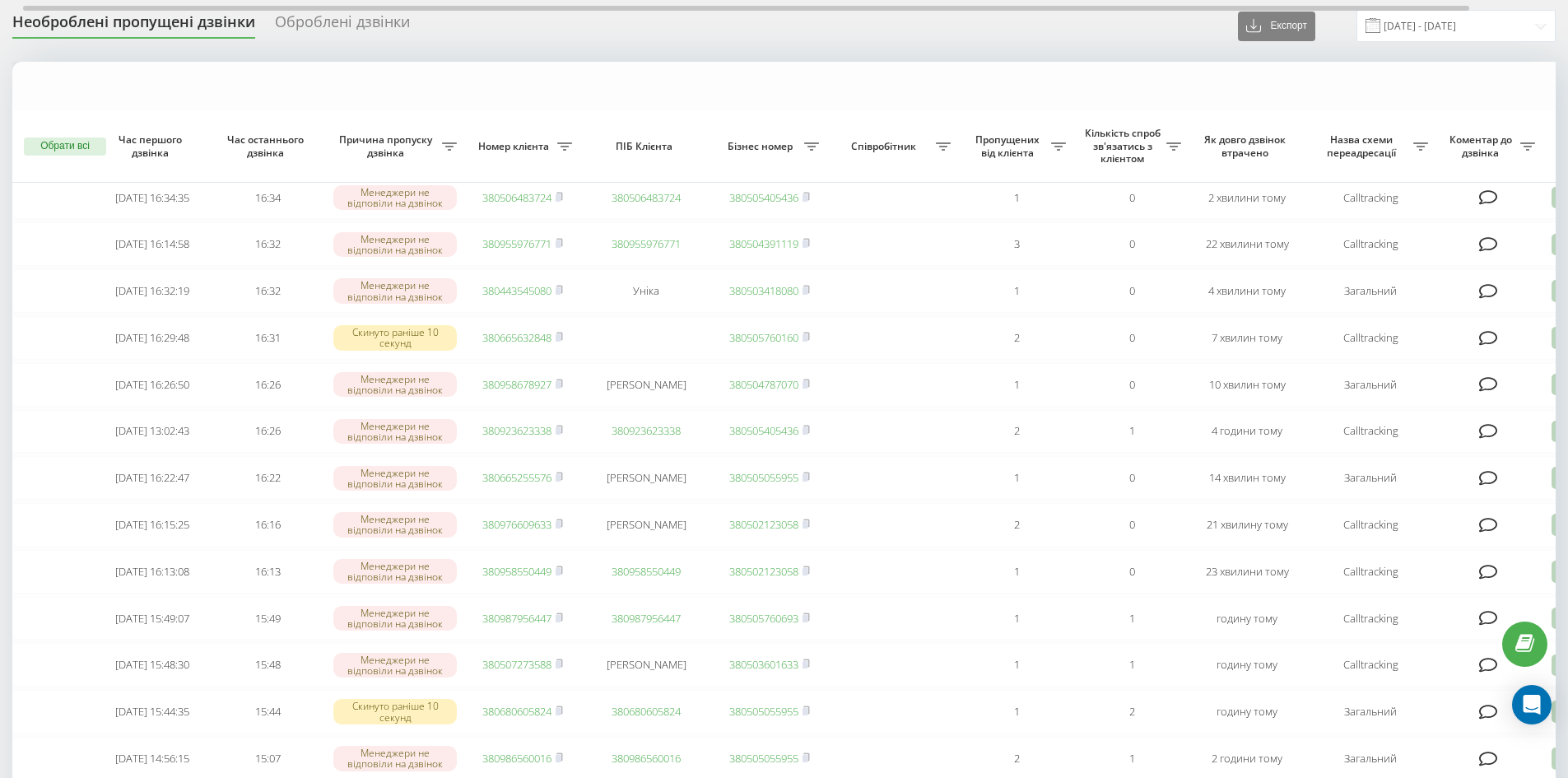
scroll to position [0, 0]
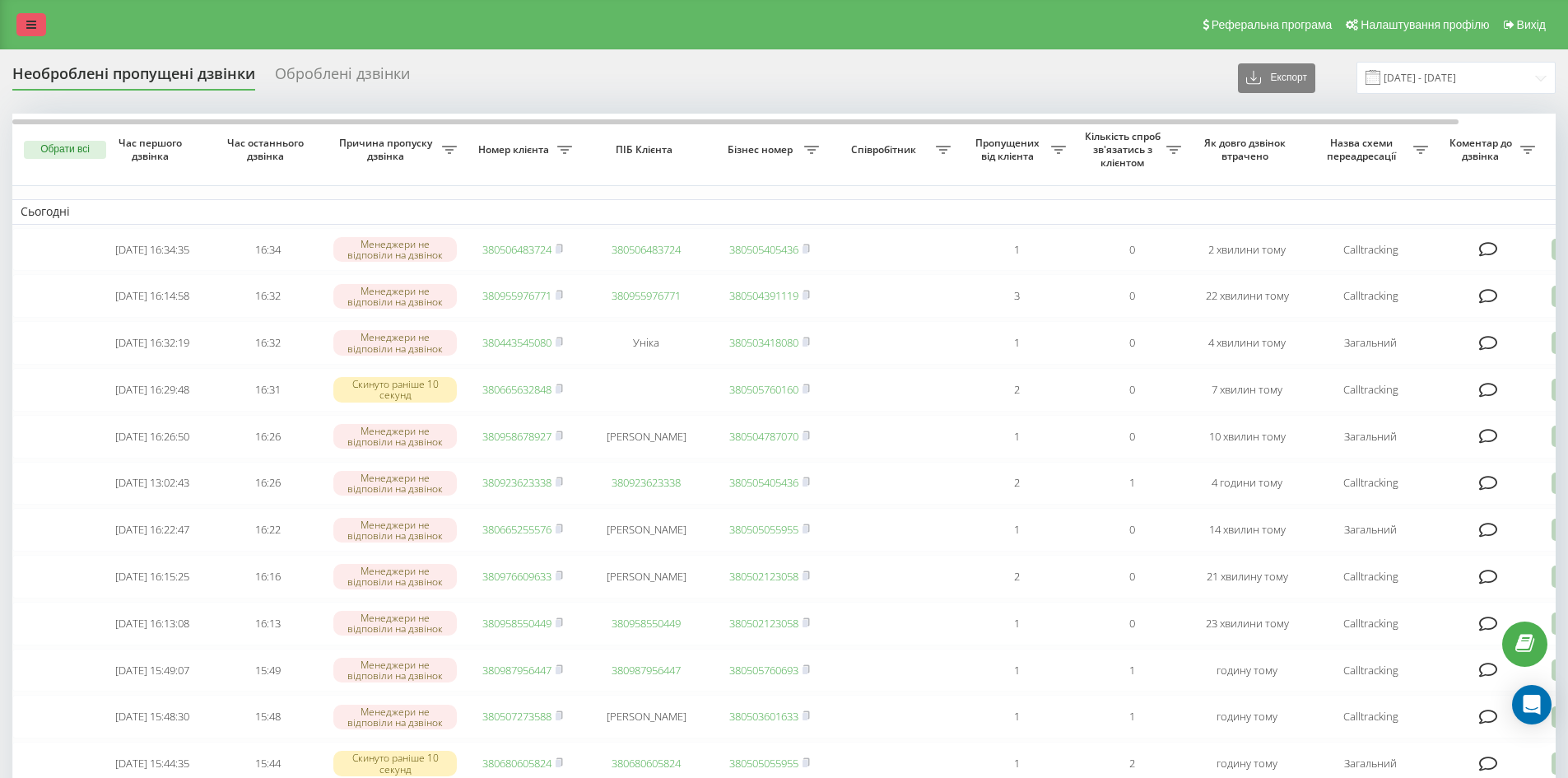
click at [31, 33] on link at bounding box center [30, 25] width 30 height 23
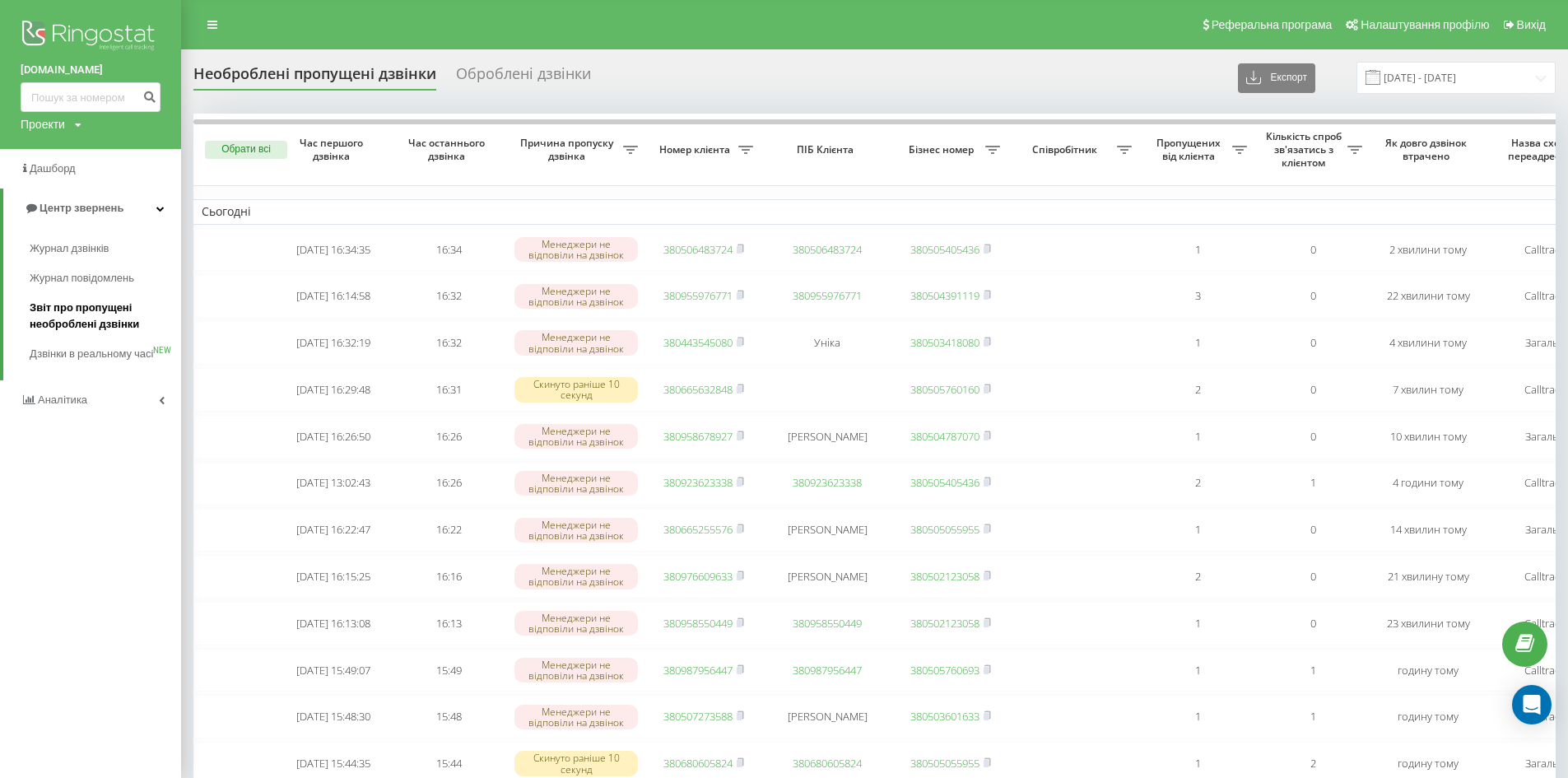
click at [69, 318] on span "Звіт про пропущені необроблені дзвінки" at bounding box center [101, 316] width 143 height 33
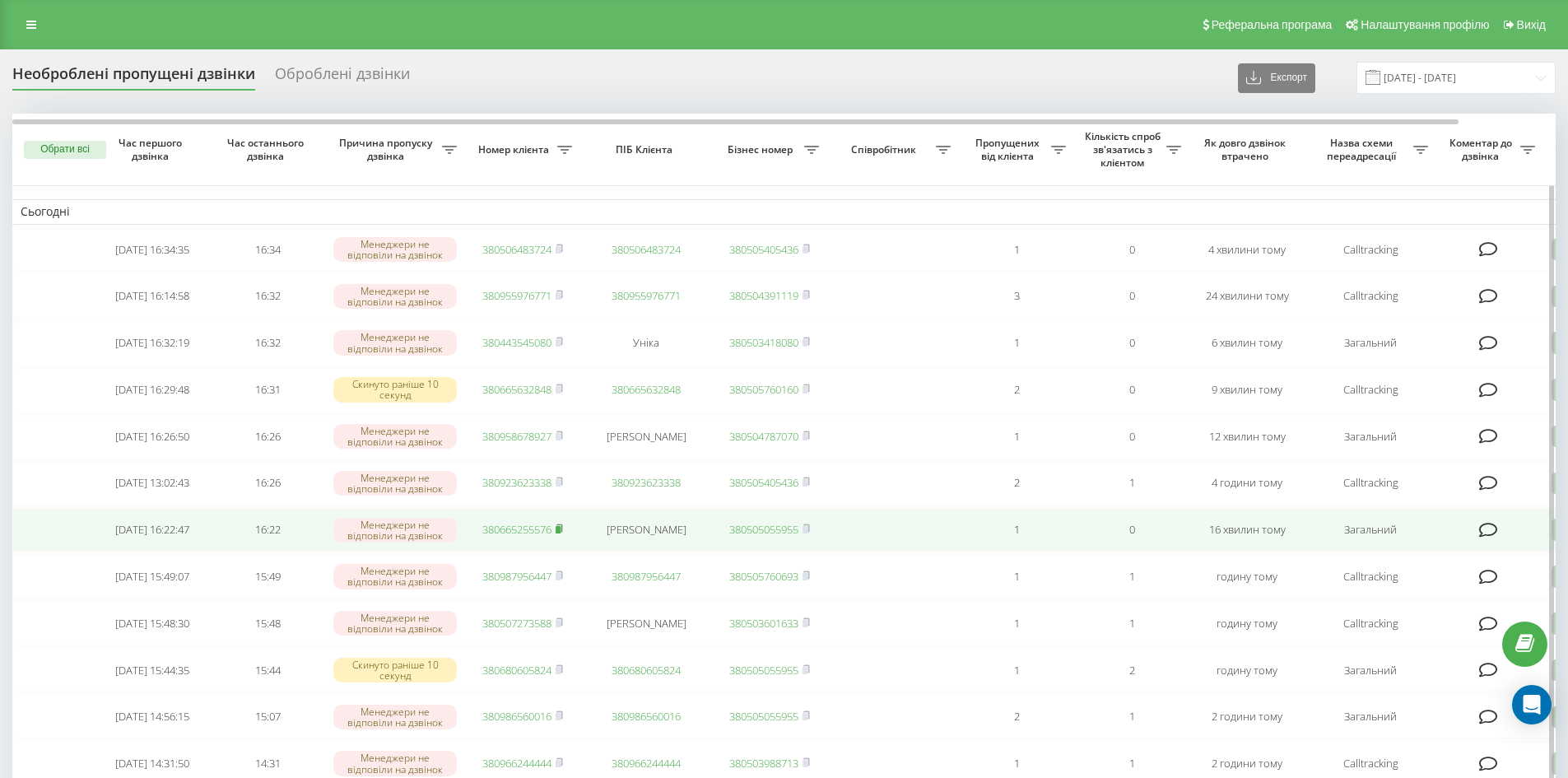
click at [560, 534] on rect at bounding box center [558, 529] width 5 height 8
